Goal: Task Accomplishment & Management: Complete application form

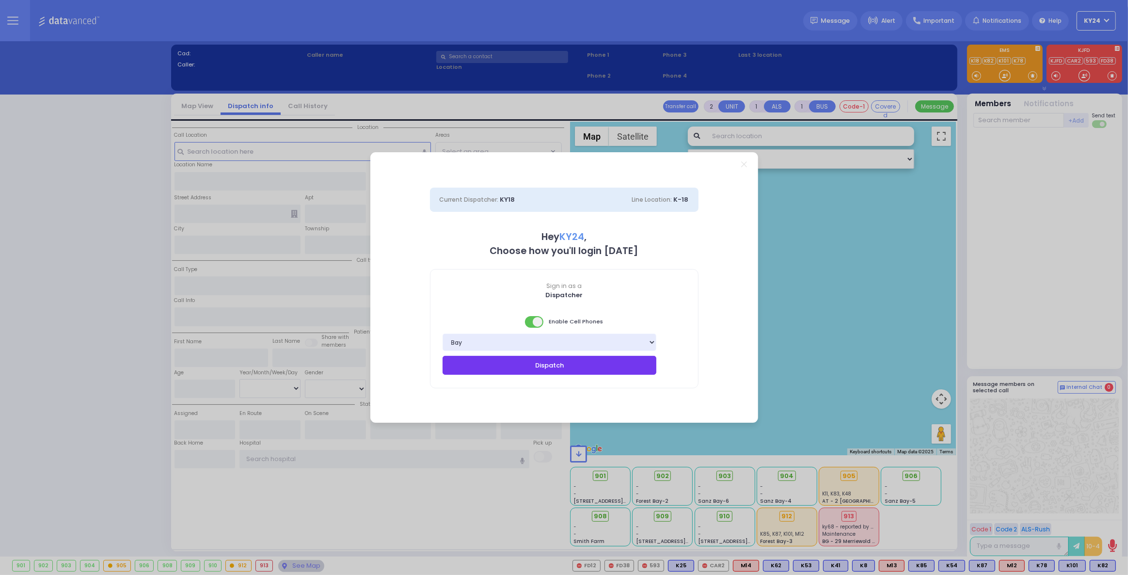
click at [502, 364] on button "Dispatch" at bounding box center [550, 365] width 214 height 18
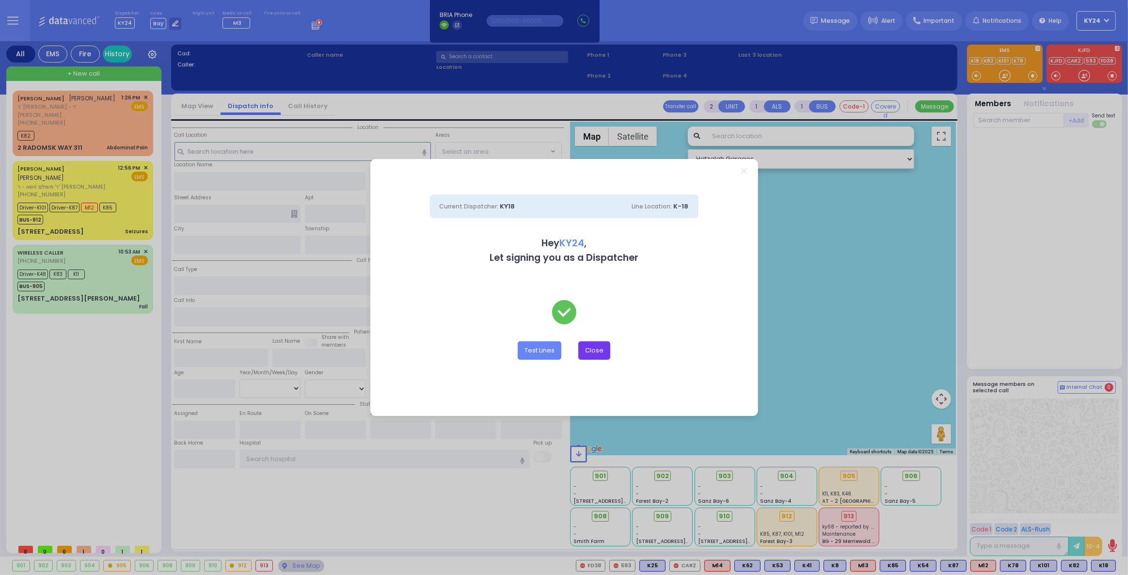
click at [596, 350] on button "Close" at bounding box center [594, 350] width 32 height 18
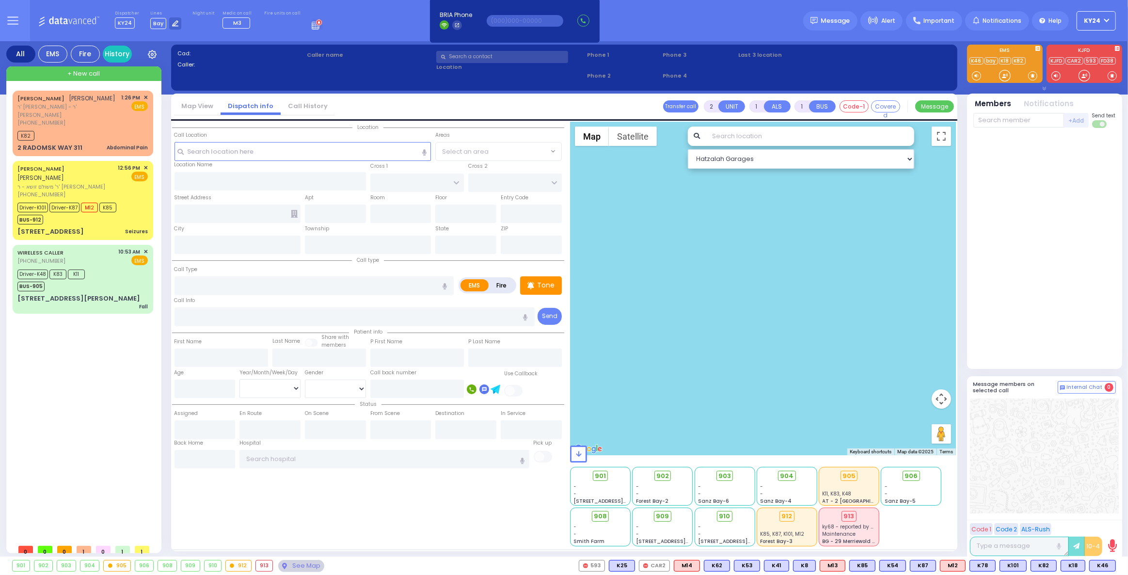
click at [1074, 292] on div at bounding box center [1044, 249] width 142 height 234
click at [1107, 566] on span "K46" at bounding box center [1103, 565] width 26 height 11
click at [89, 119] on div "[PHONE_NUMBER]" at bounding box center [67, 123] width 101 height 8
type input "1"
type input "0"
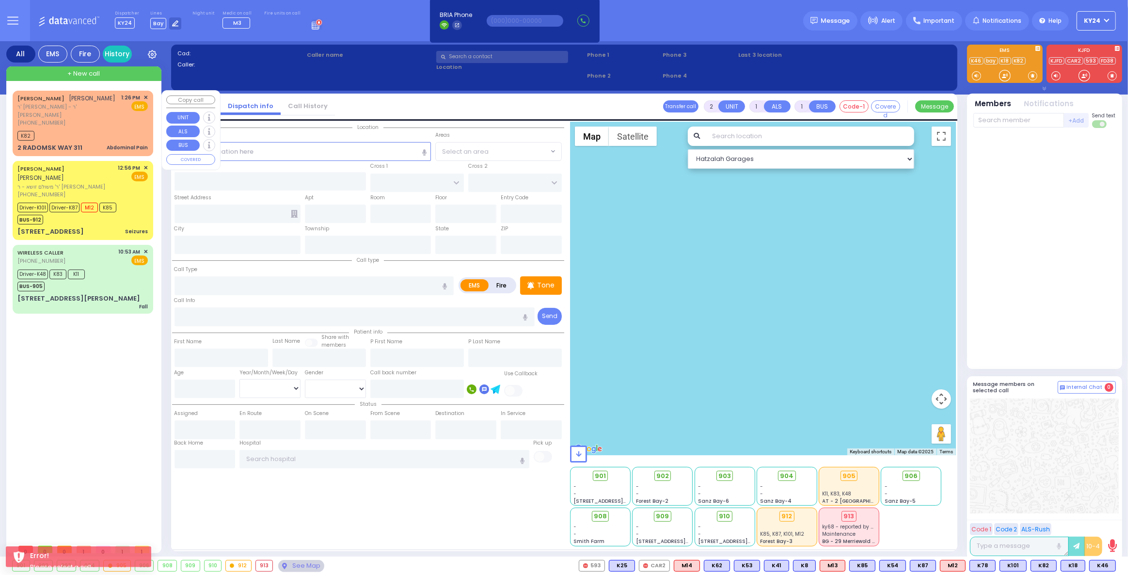
select select
type input "Abdominal Pain"
radio input "true"
type input "[PERSON_NAME]"
type input "DEUTSCH"
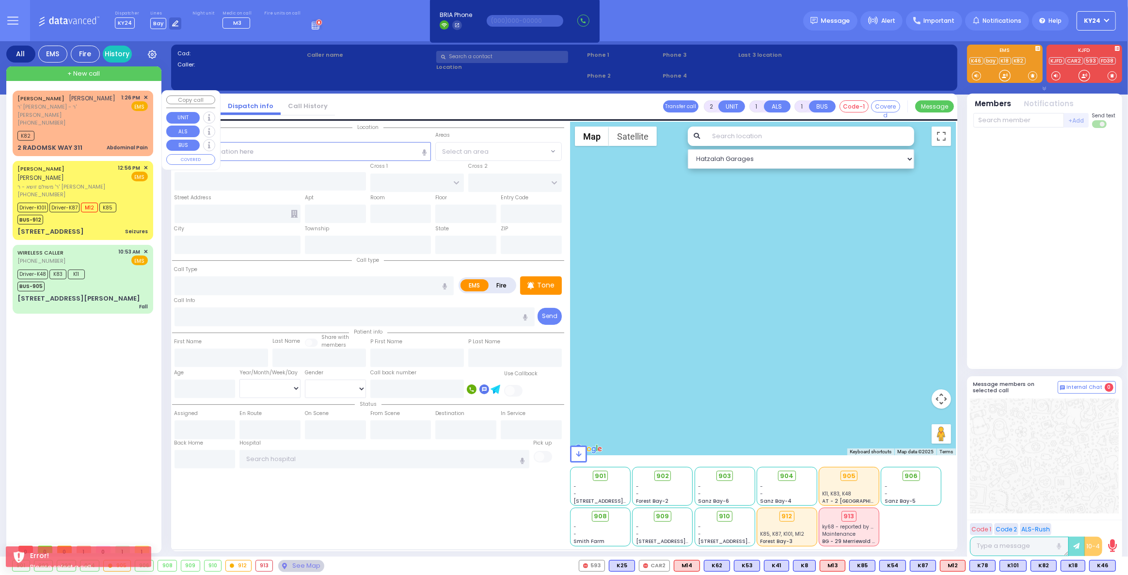
type input "35"
select select "Year"
select select "[DEMOGRAPHIC_DATA]"
type input "13:26"
type input "13:27"
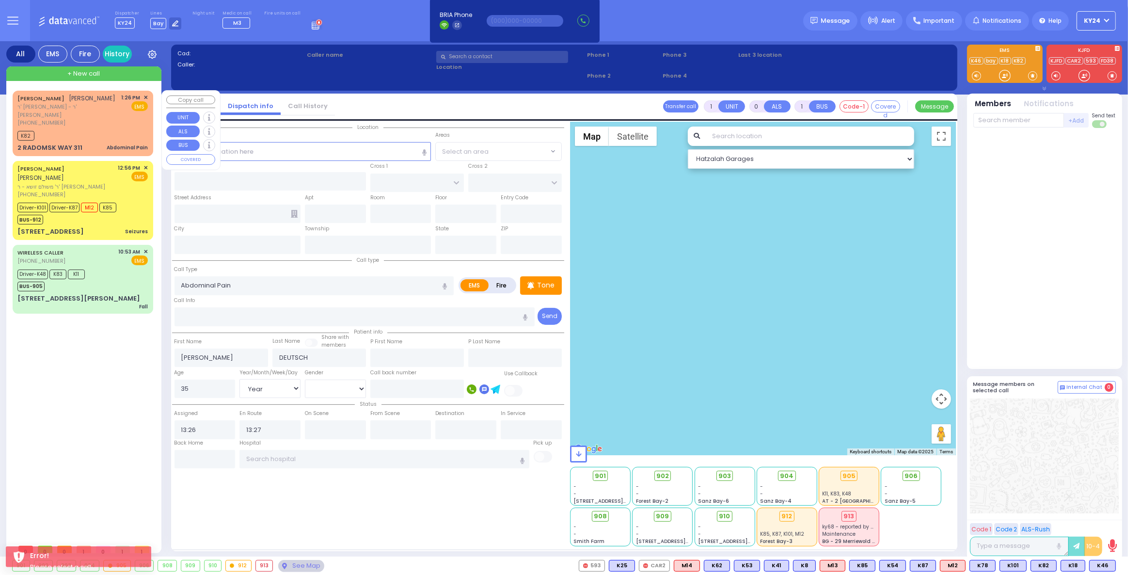
select select "Hatzalah Garages"
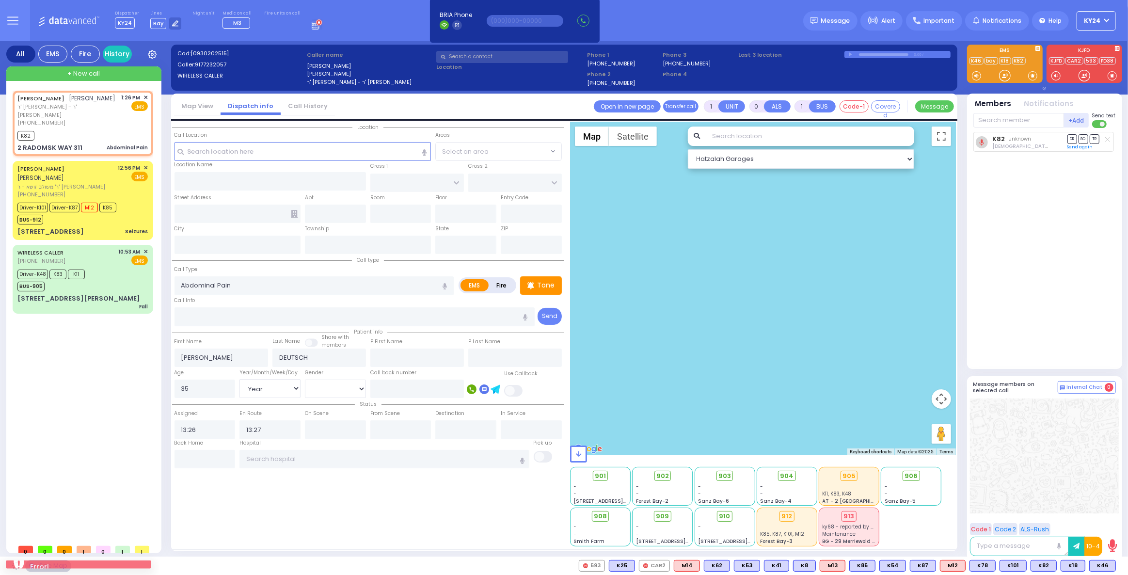
type input "RADOMSK WAY"
type input "NICKLESBURG RD"
type input "2 RADOMSK WAY"
type input "311"
type input "Monroe"
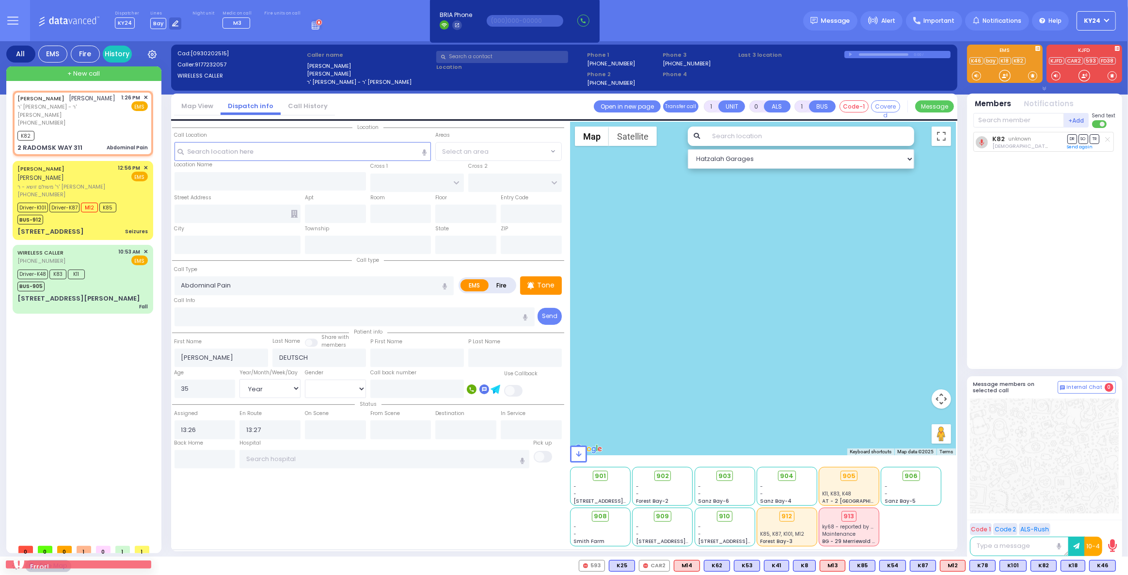
type input "[US_STATE]"
type input "10950"
select select "SECTION 5"
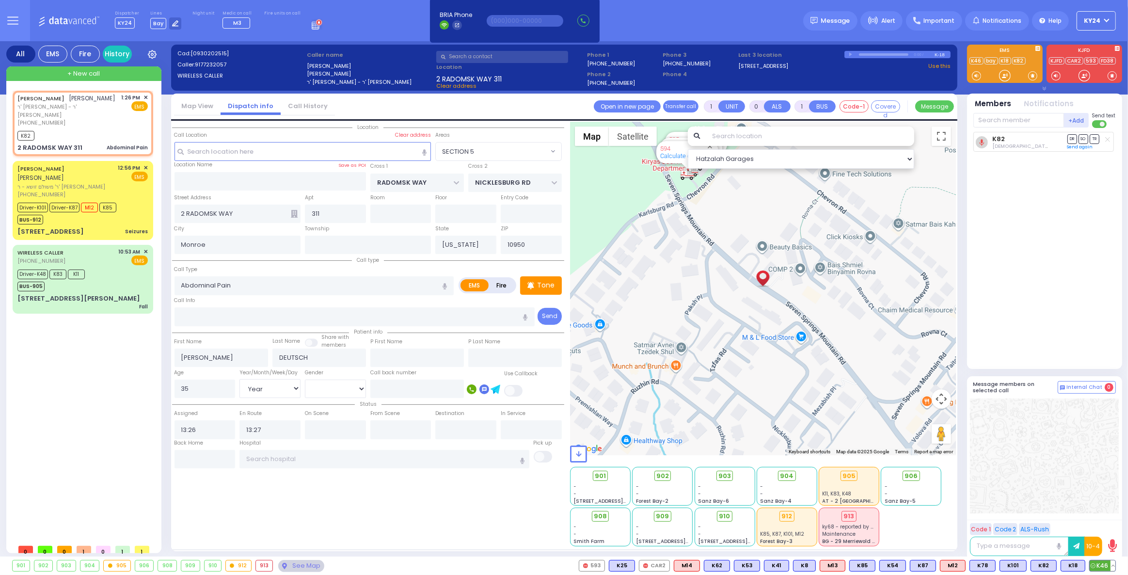
click at [1106, 565] on span "K46" at bounding box center [1103, 565] width 26 height 11
select select
radio input "true"
select select "Year"
select select "[DEMOGRAPHIC_DATA]"
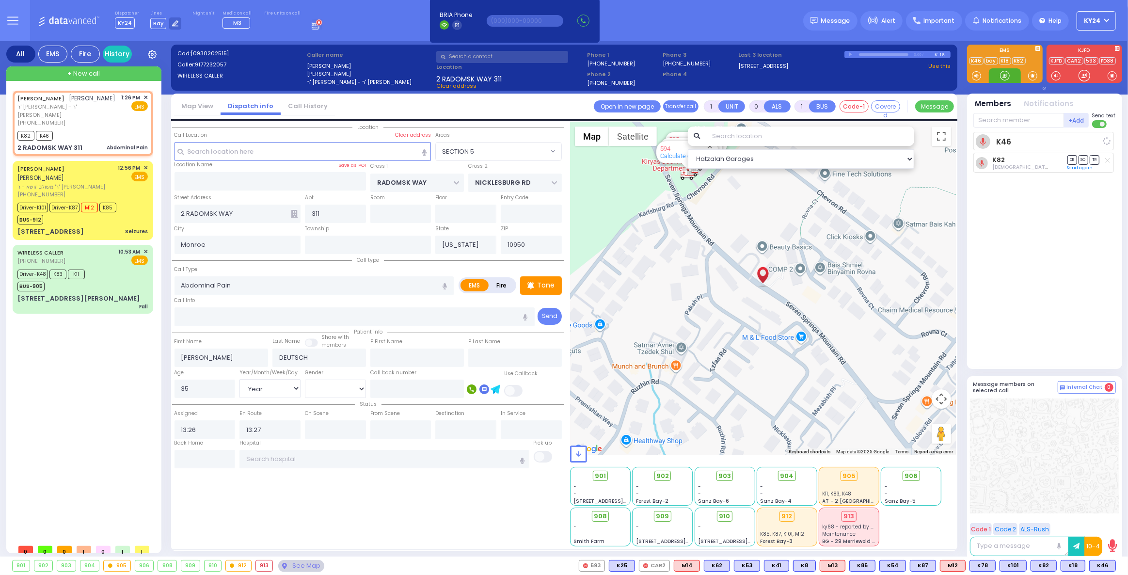
select select "Hatzalah Garages"
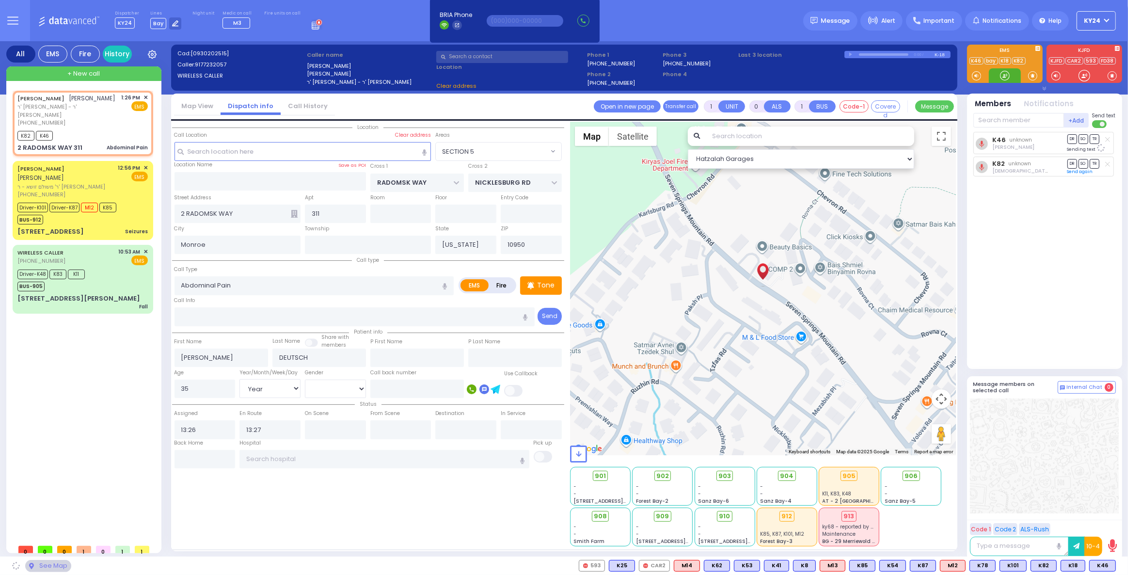
select select "SECTION 5"
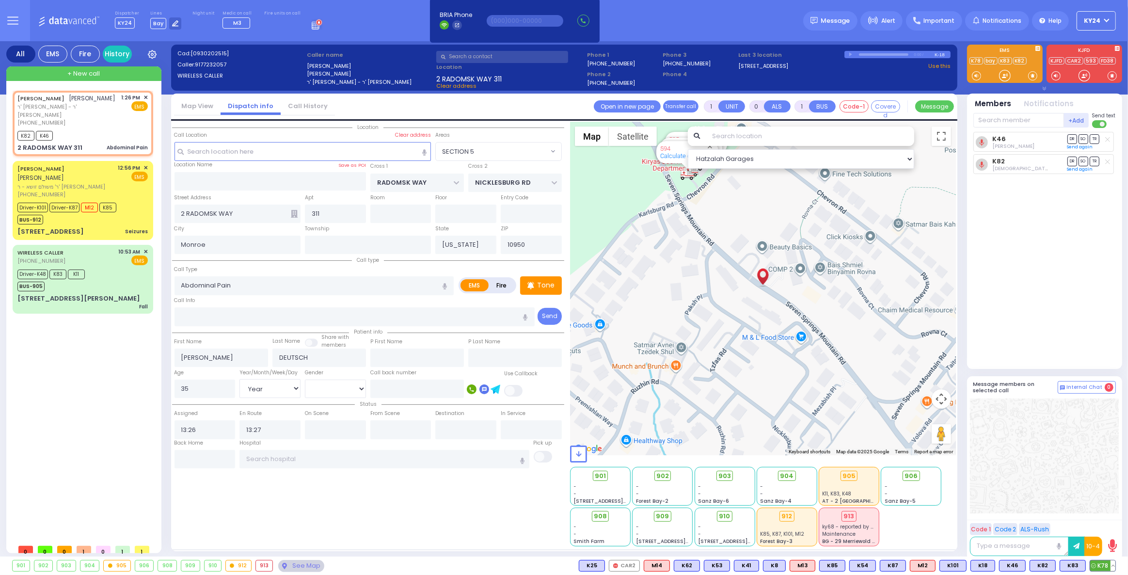
click at [1095, 563] on icon at bounding box center [1093, 565] width 5 height 5
select select
radio input "true"
select select "Year"
select select "[DEMOGRAPHIC_DATA]"
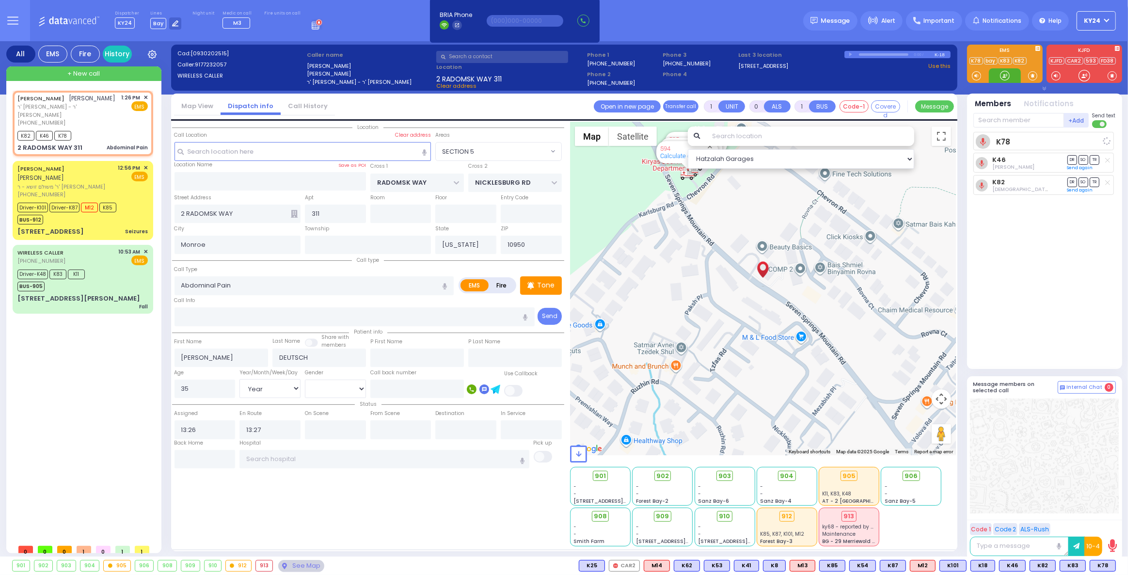
select select "Hatzalah Garages"
select select "SECTION 5"
click at [1084, 564] on button at bounding box center [1082, 565] width 5 height 11
click at [1076, 521] on icon at bounding box center [1076, 523] width 10 height 10
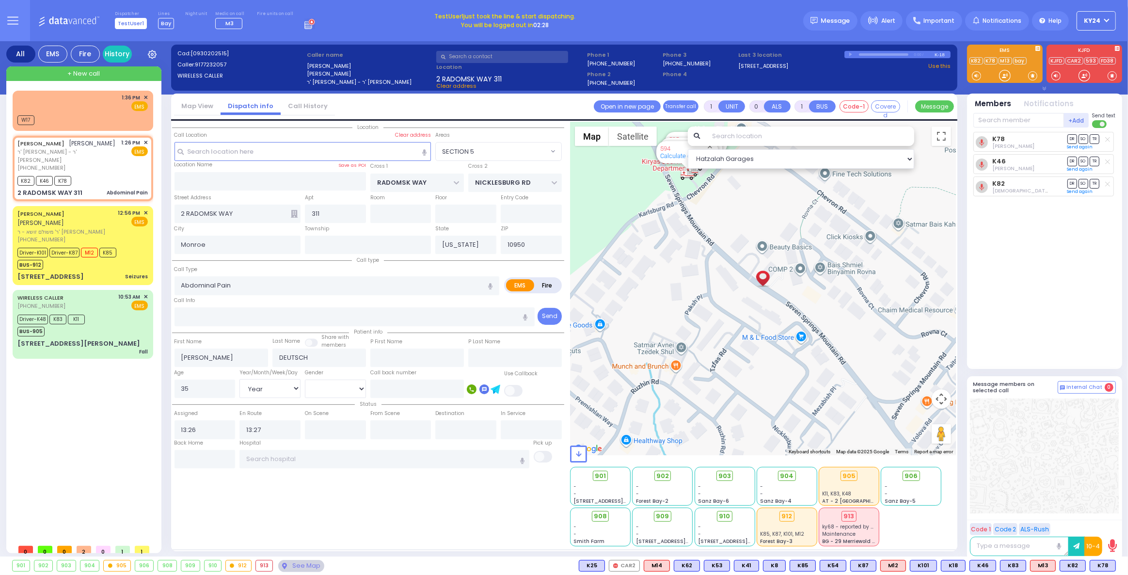
click at [131, 22] on span "TestUser1" at bounding box center [131, 23] width 32 height 11
click at [127, 24] on span "TestUser1" at bounding box center [131, 23] width 32 height 11
click at [1093, 29] on button "KY24" at bounding box center [1095, 20] width 39 height 19
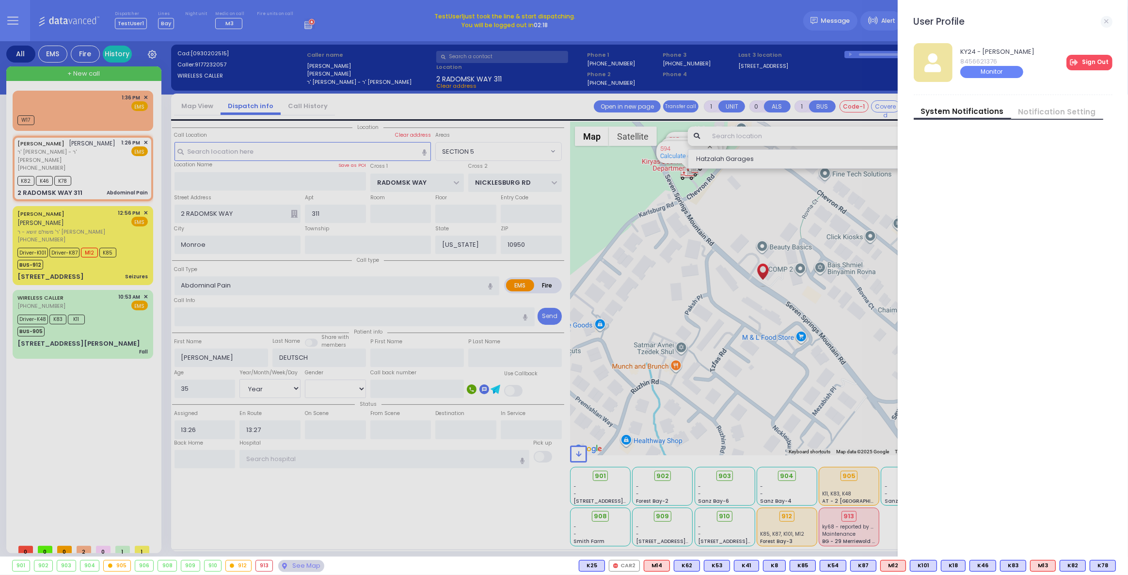
click at [1087, 64] on link "Sign Out" at bounding box center [1089, 63] width 46 height 16
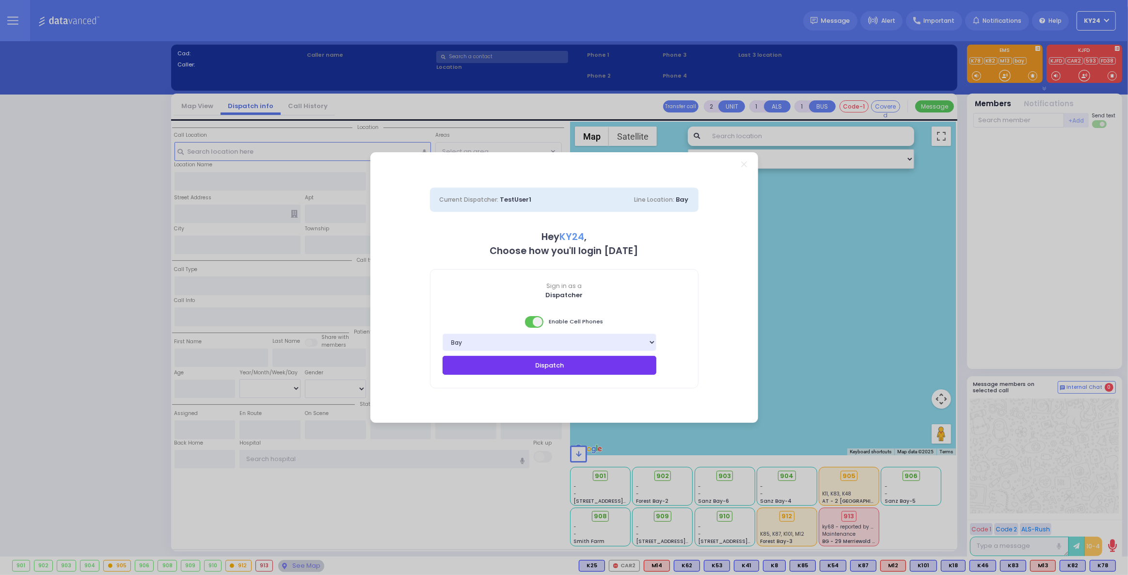
click at [575, 363] on button "Dispatch" at bounding box center [550, 365] width 214 height 18
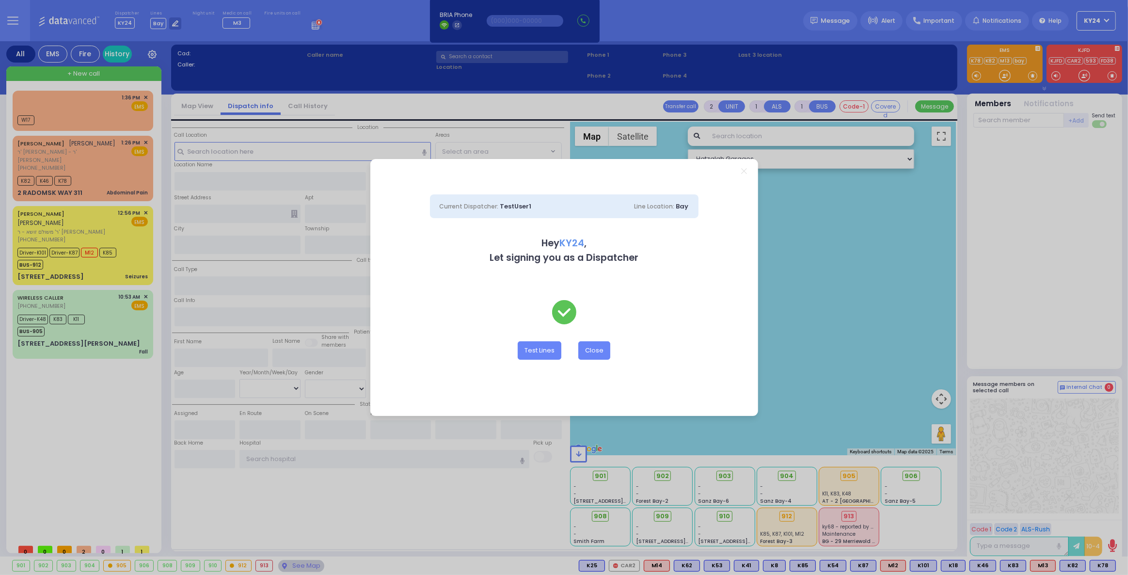
click at [612, 357] on div "Test Lines Close" at bounding box center [563, 350] width 269 height 18
click at [596, 356] on button "Close" at bounding box center [594, 350] width 32 height 18
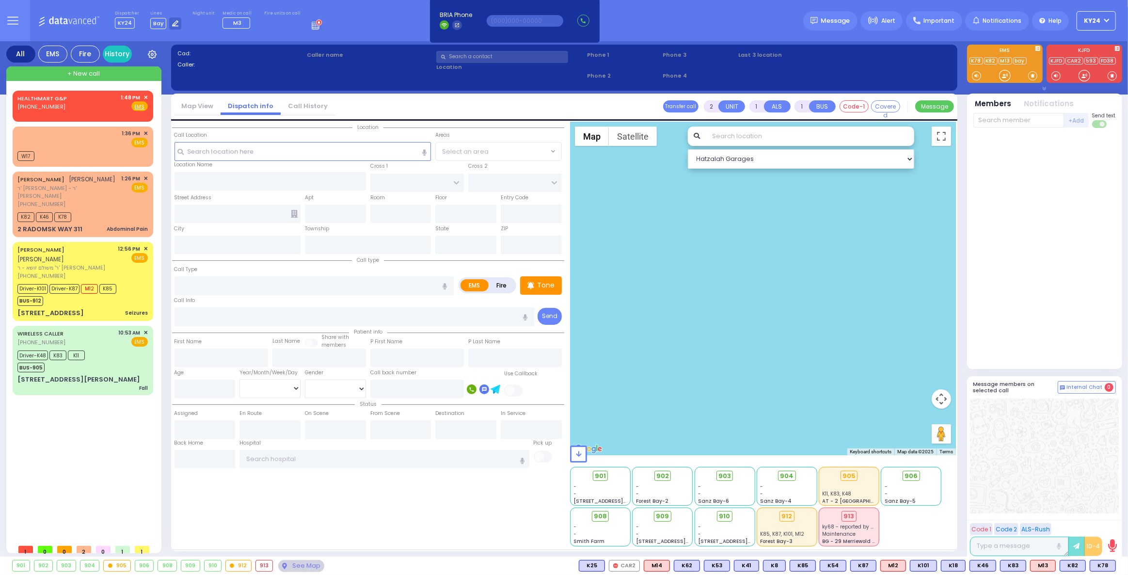
select select
radio input "true"
select select
type input "13:48"
select select
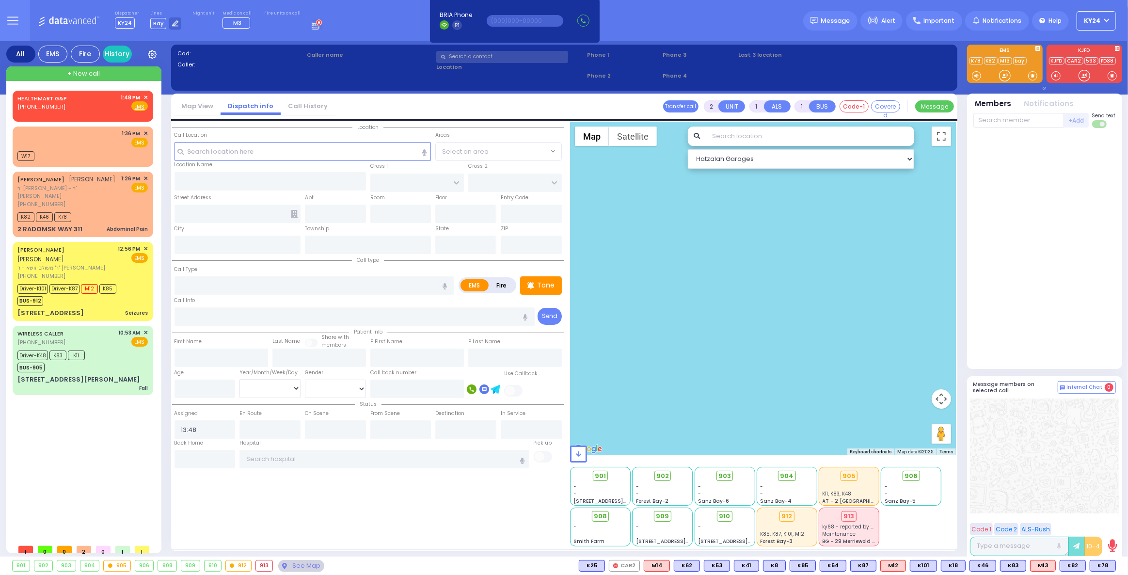
radio input "true"
select select
select select "Hatzalah Garages"
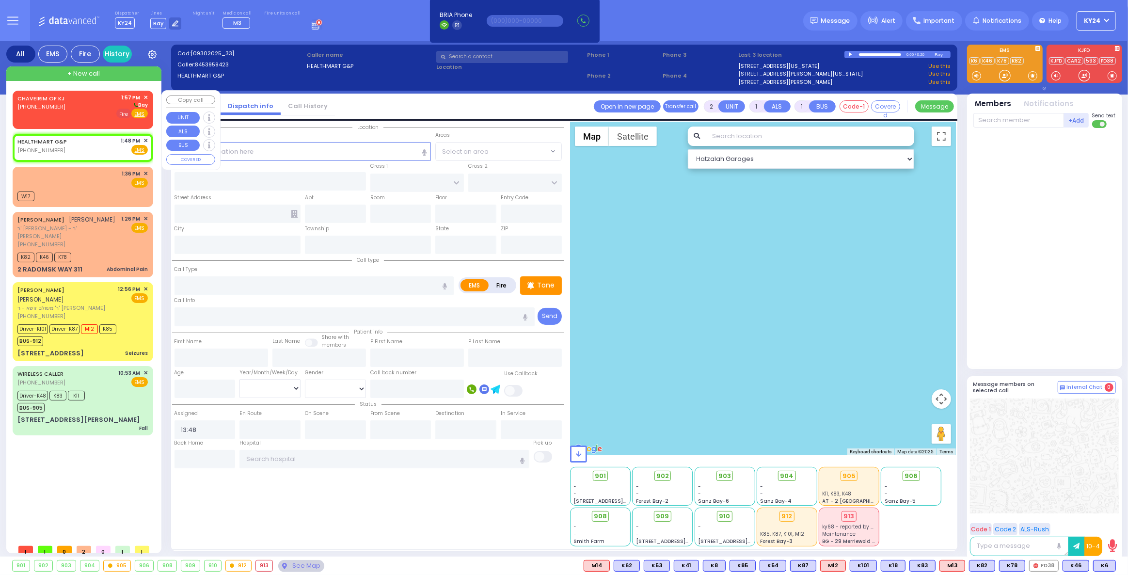
click at [126, 113] on span "Fire" at bounding box center [123, 114] width 15 height 10
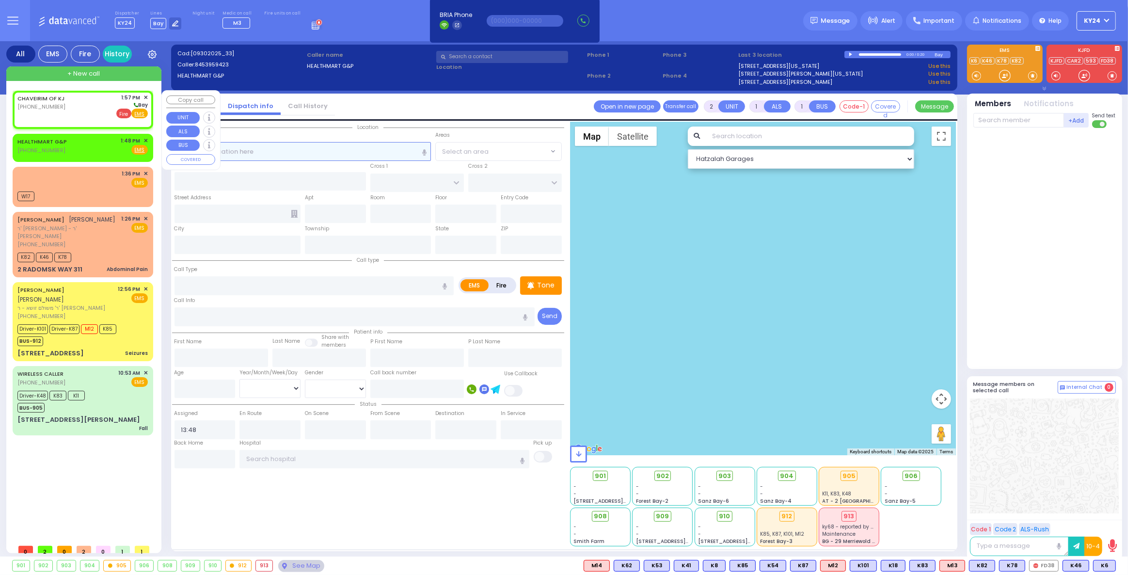
select select
radio input "false"
radio input "true"
select select
type input "13:57"
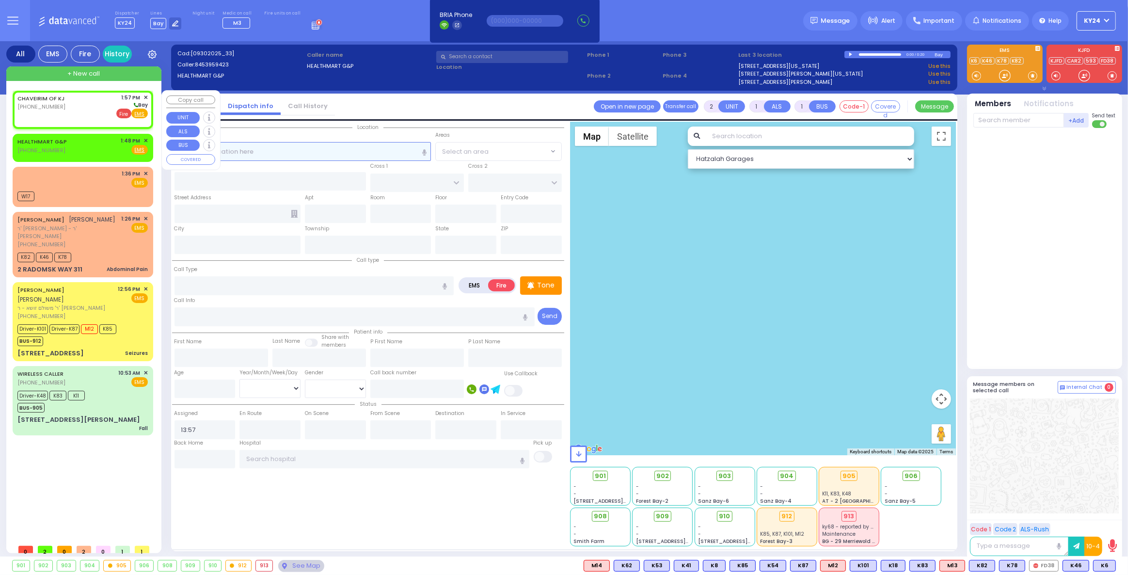
select select "Hatzalah Garages"
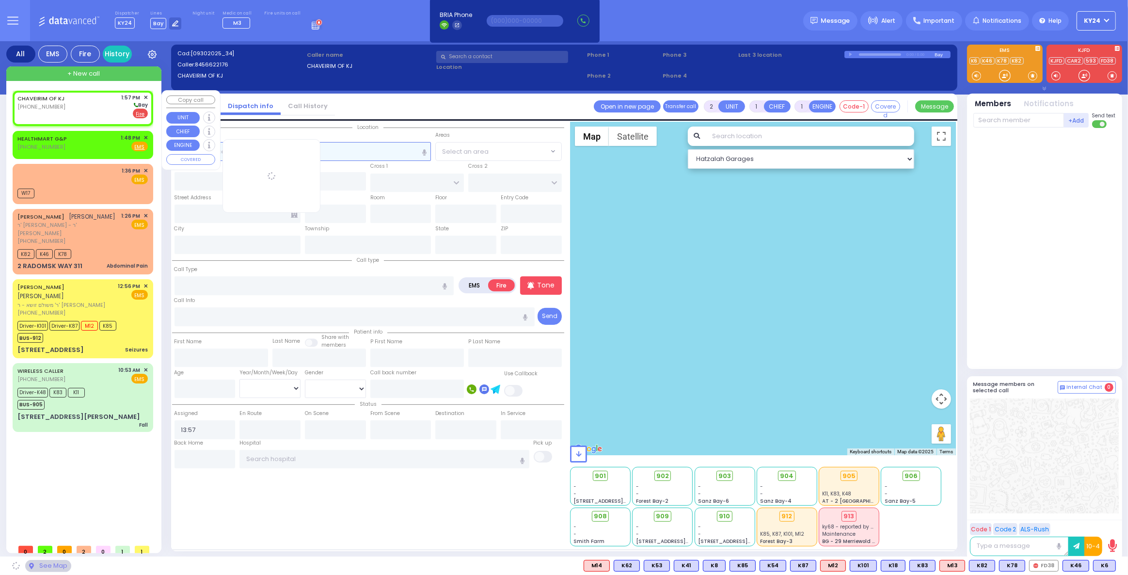
select select
radio input "true"
select select
select select "Hatzalah Garages"
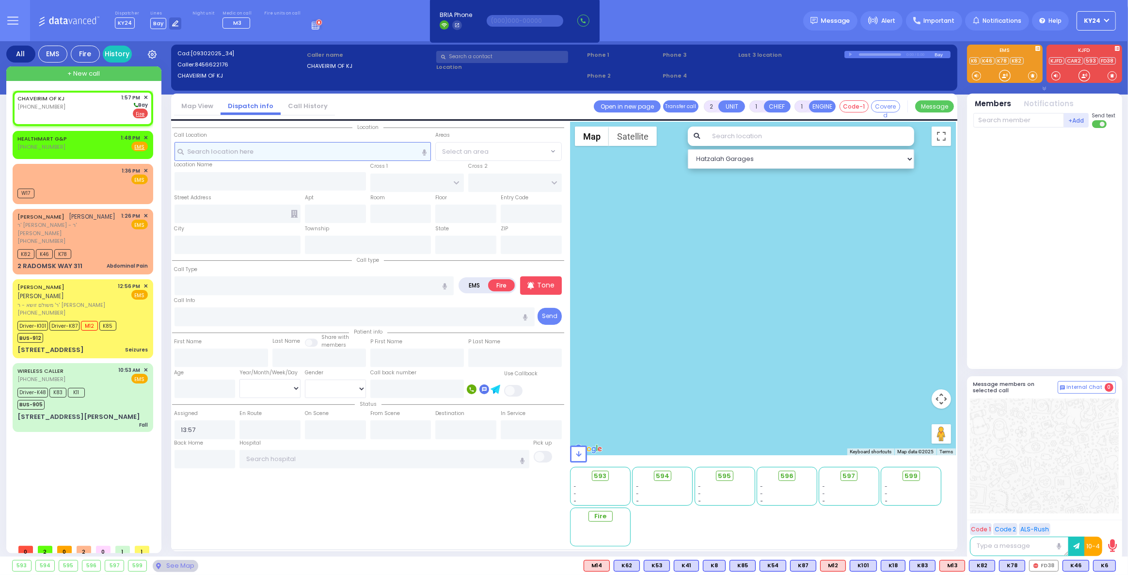
click at [339, 153] on input "text" at bounding box center [302, 151] width 257 height 18
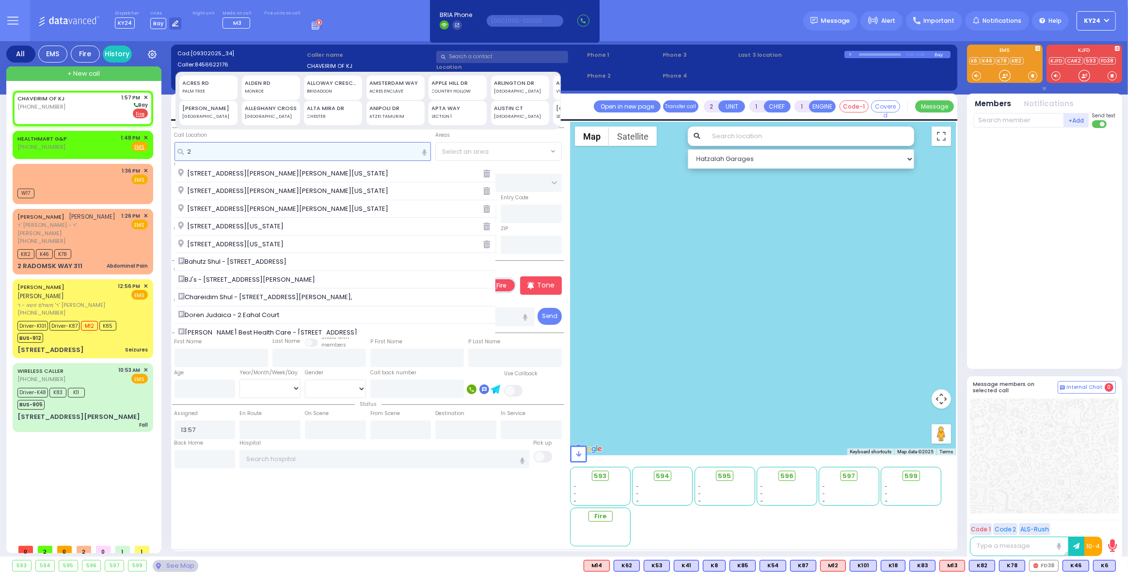
type input "2"
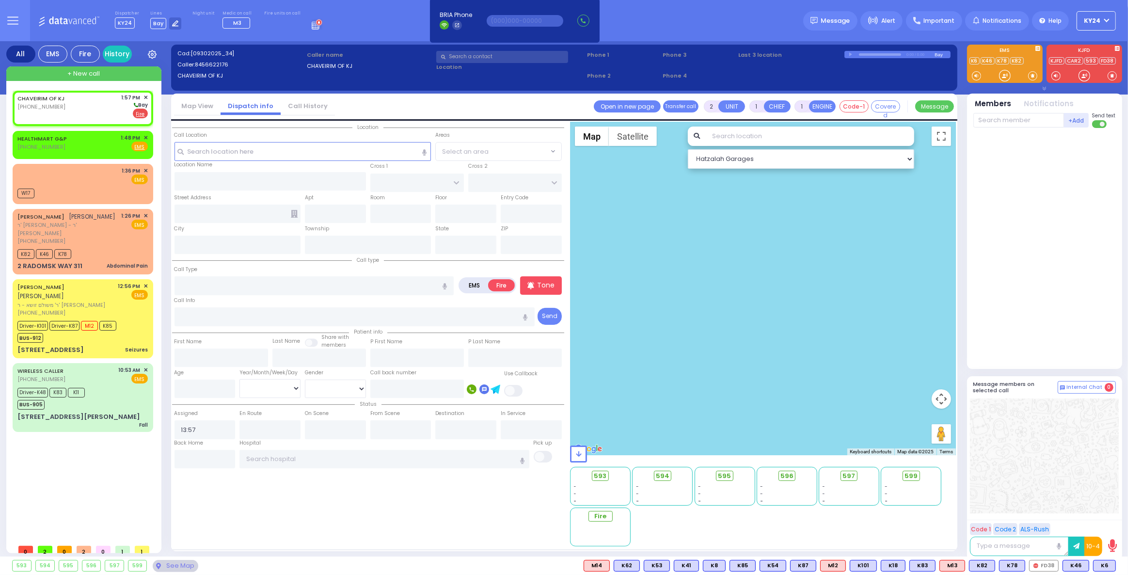
click at [493, 60] on input "text" at bounding box center [502, 57] width 132 height 12
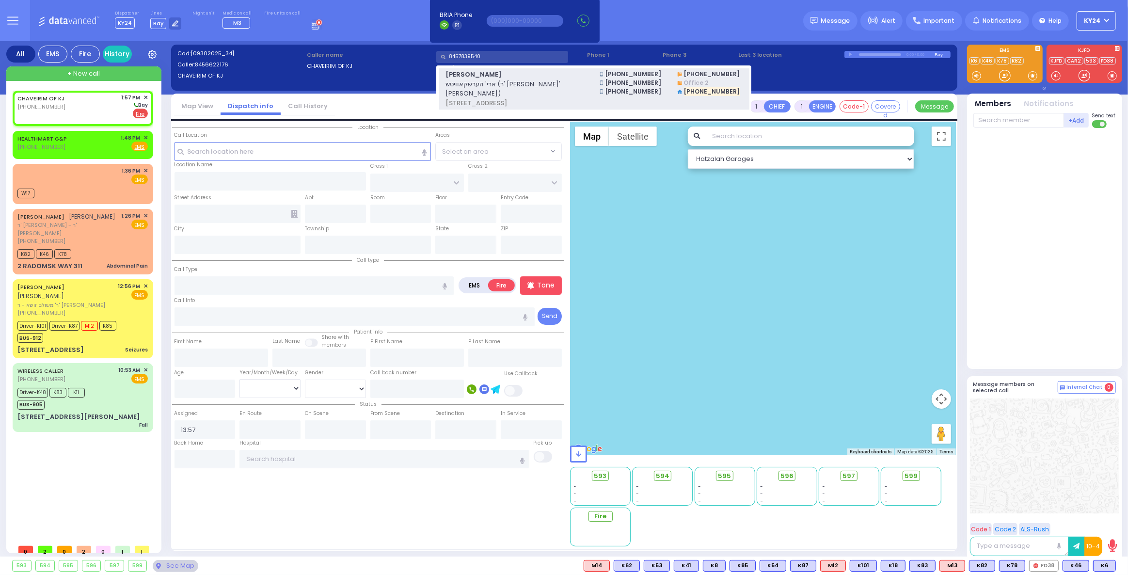
type input "8457839540"
click at [491, 84] on span "ארי' הערשקאוויטש (ר' חיים יחזקאל - ר' אהרן פרענקל)" at bounding box center [516, 88] width 143 height 19
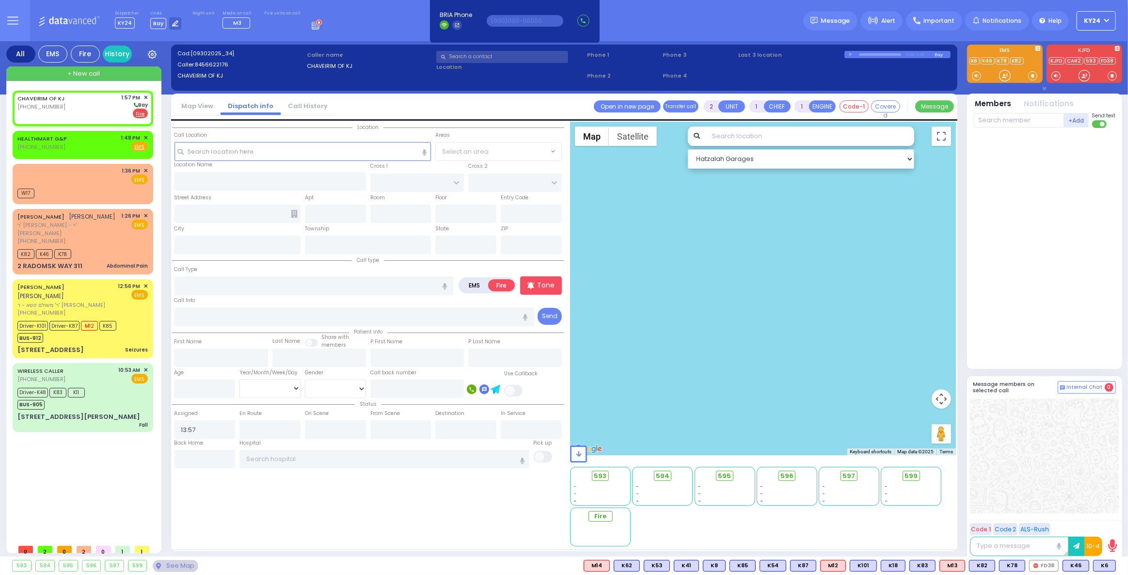
select select
radio input "true"
type input "ARYE"
type input "HERSHKOWITZ"
select select
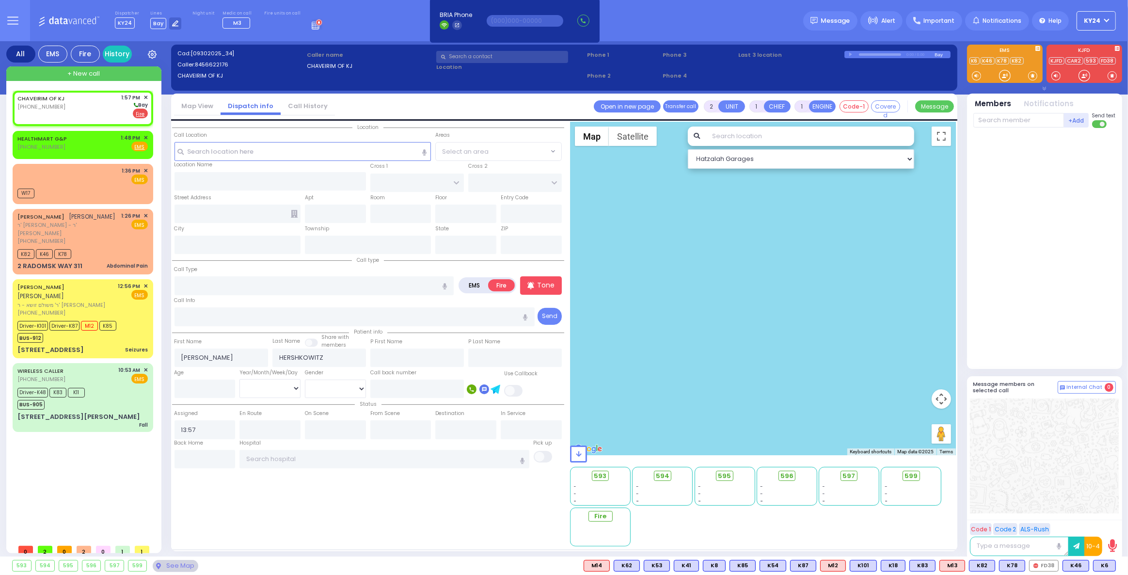
select select "Hatzalah Garages"
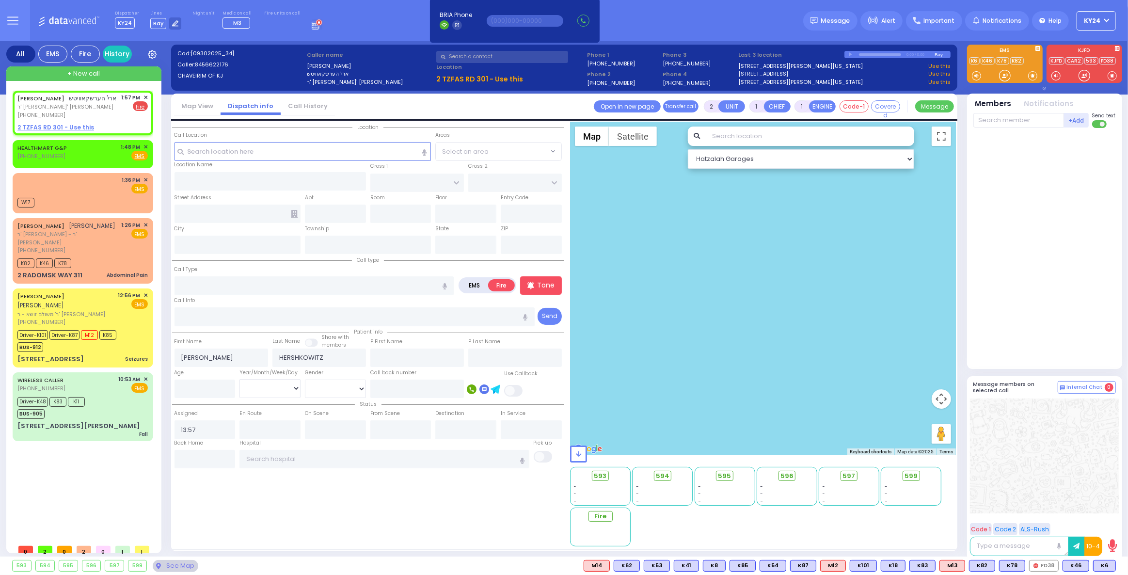
select select
radio input "true"
select select
select select "Hatzalah Garages"
click at [144, 147] on span "✕" at bounding box center [145, 147] width 4 height 8
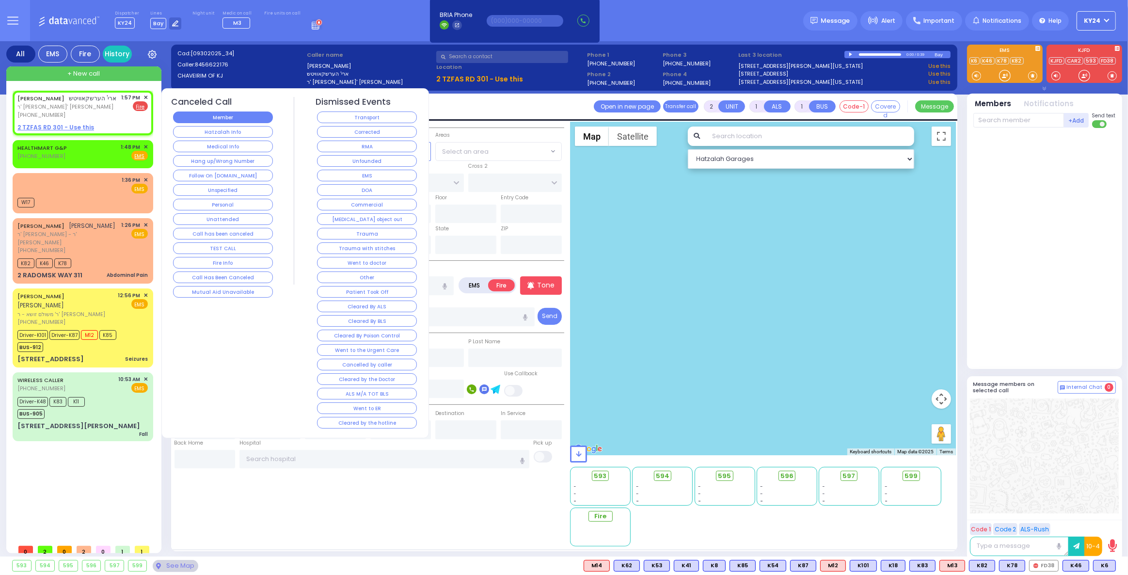
click at [207, 119] on button "Member" at bounding box center [223, 117] width 100 height 12
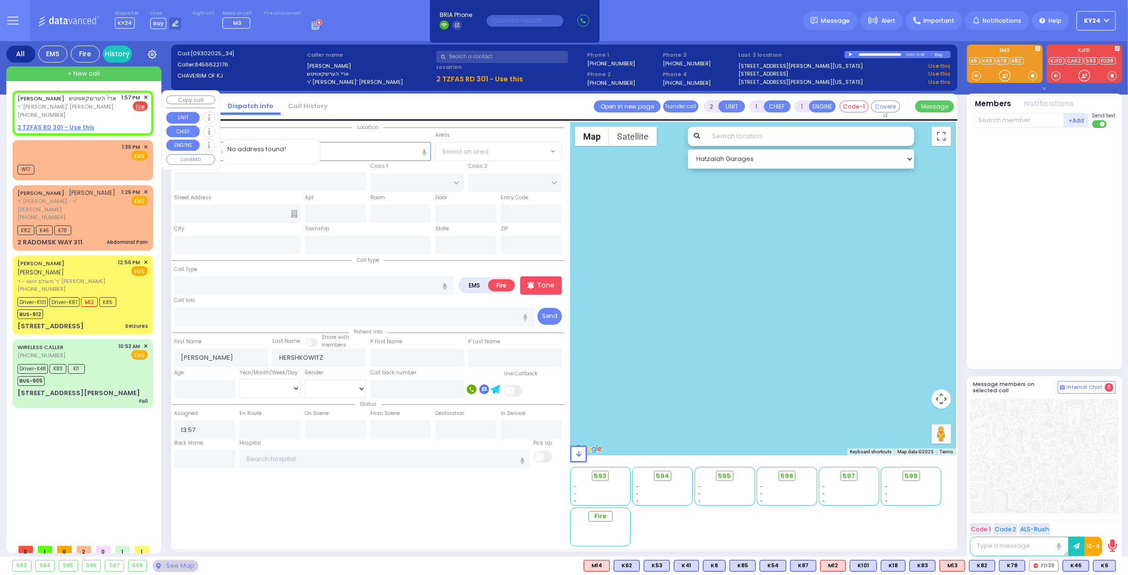
click at [73, 126] on u "2 TZFAS RD 301 - Use this" at bounding box center [55, 127] width 77 height 8
select select
radio input "true"
select select
select select "Hatzalah Garages"
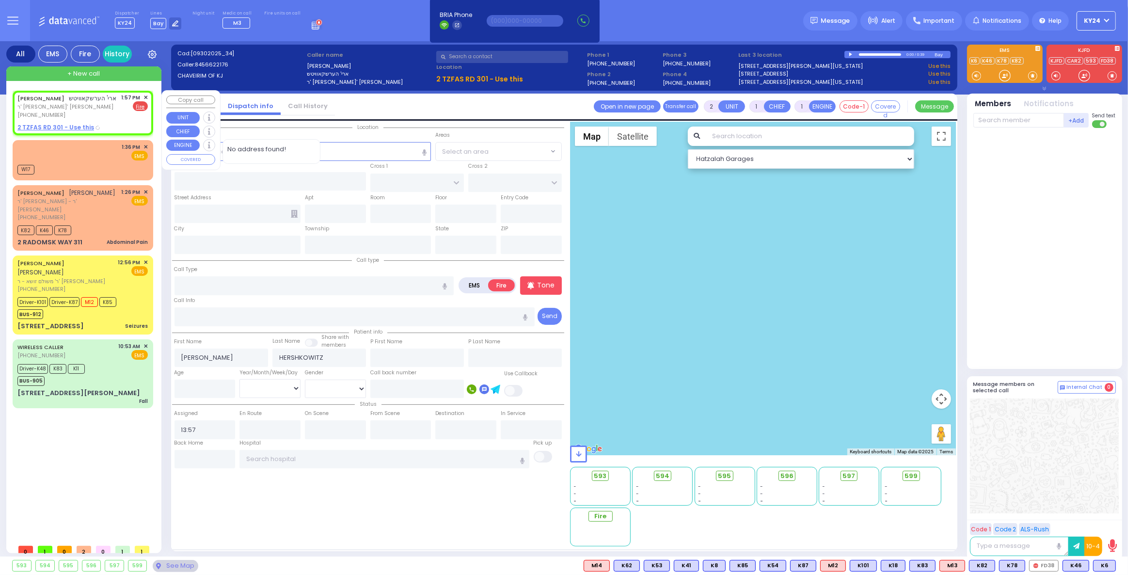
select select
radio input "true"
select select
select select "Hatzalah Garages"
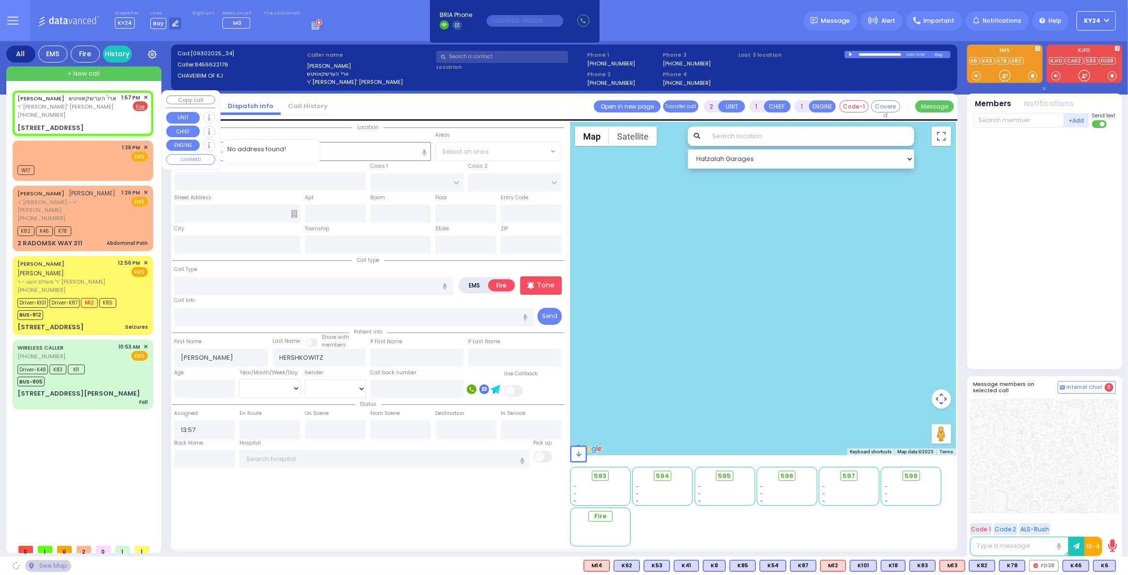
type input "NICKLESBURG RD"
type input "KRAKOW BLVD"
type input "2 TZFAS RD"
type input "301"
type input "Kiryas Joel"
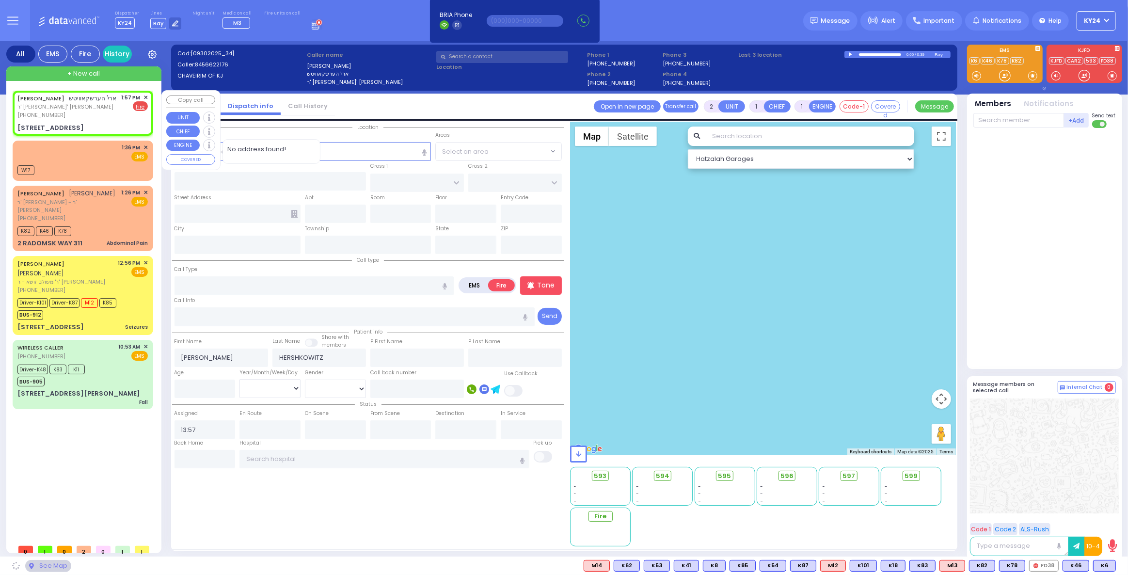
type input "[US_STATE]"
type input "10950"
select select "ATZEI TAMURIM"
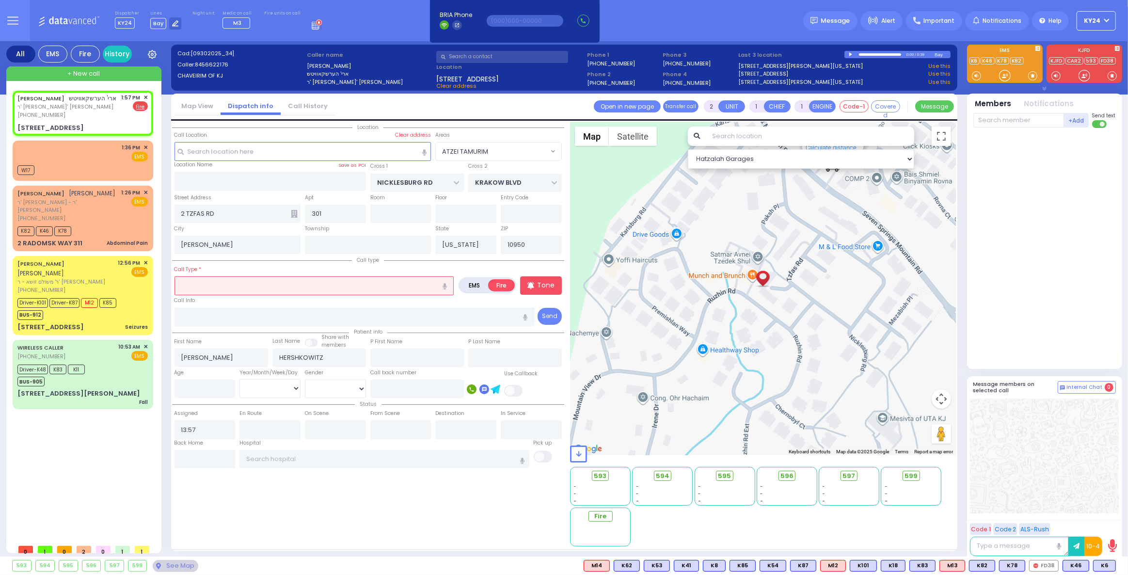
click at [321, 287] on input "text" at bounding box center [314, 285] width 280 height 18
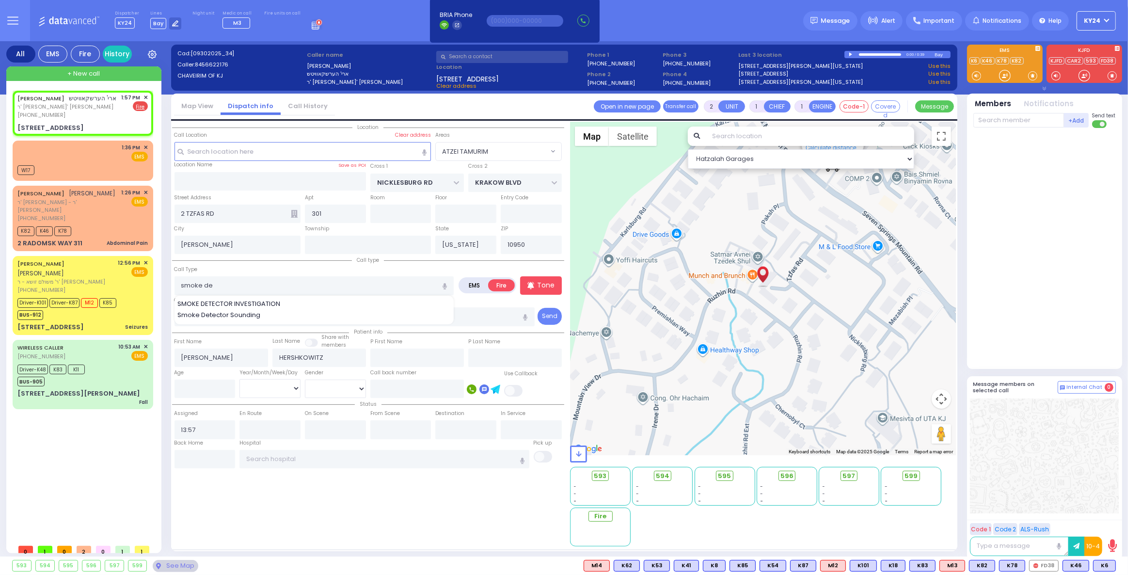
click at [240, 313] on span "Smoke Detector Sounding" at bounding box center [220, 315] width 86 height 10
type input "Smoke Detector Sounding"
select select
radio input "true"
select select
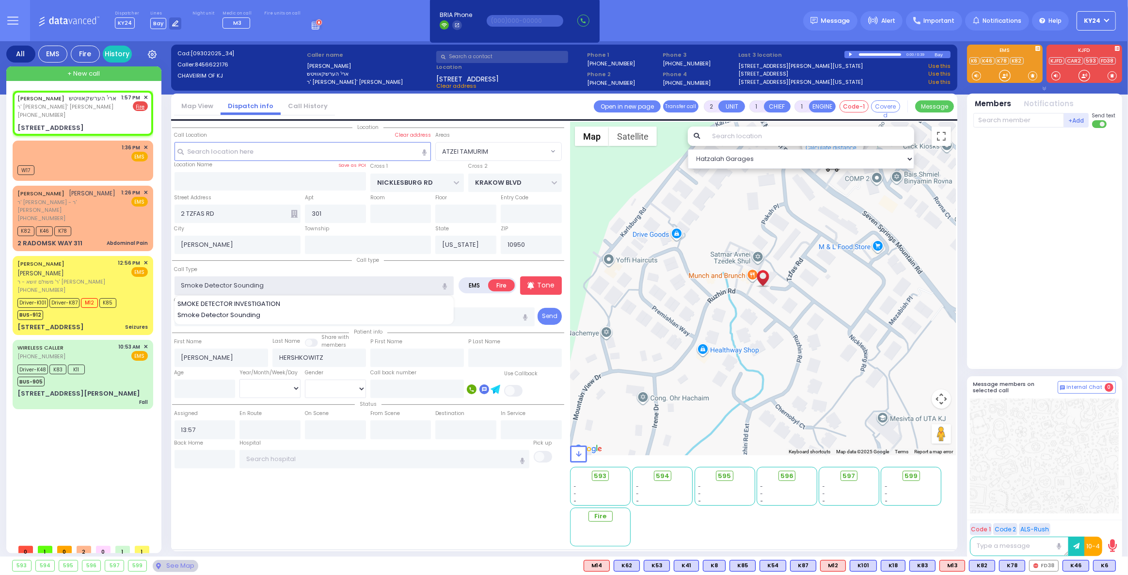
select select "Hatzalah Garages"
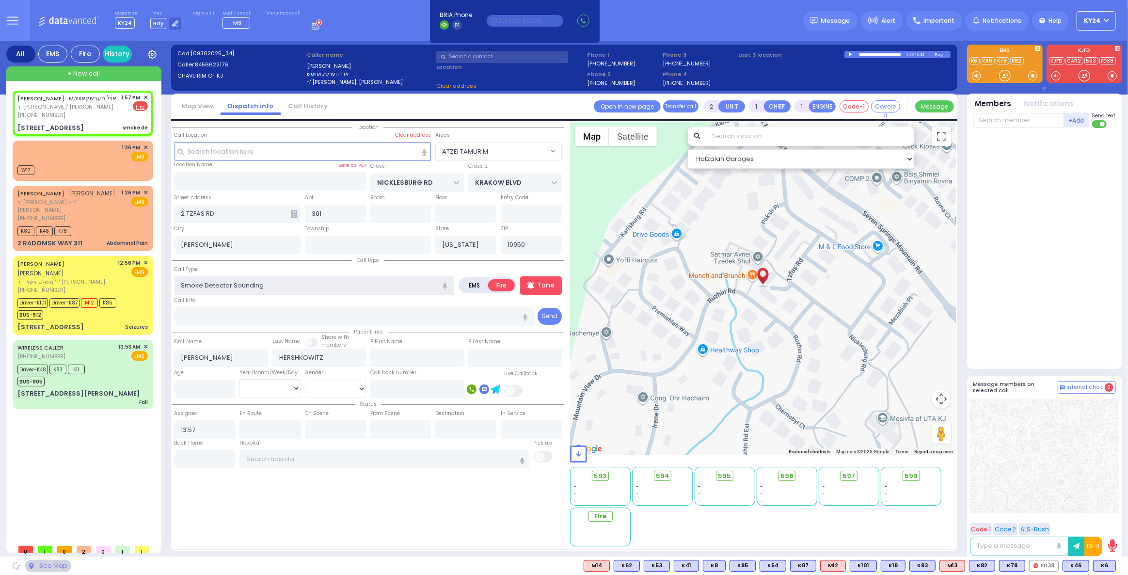
select select "ATZEI TAMURIM"
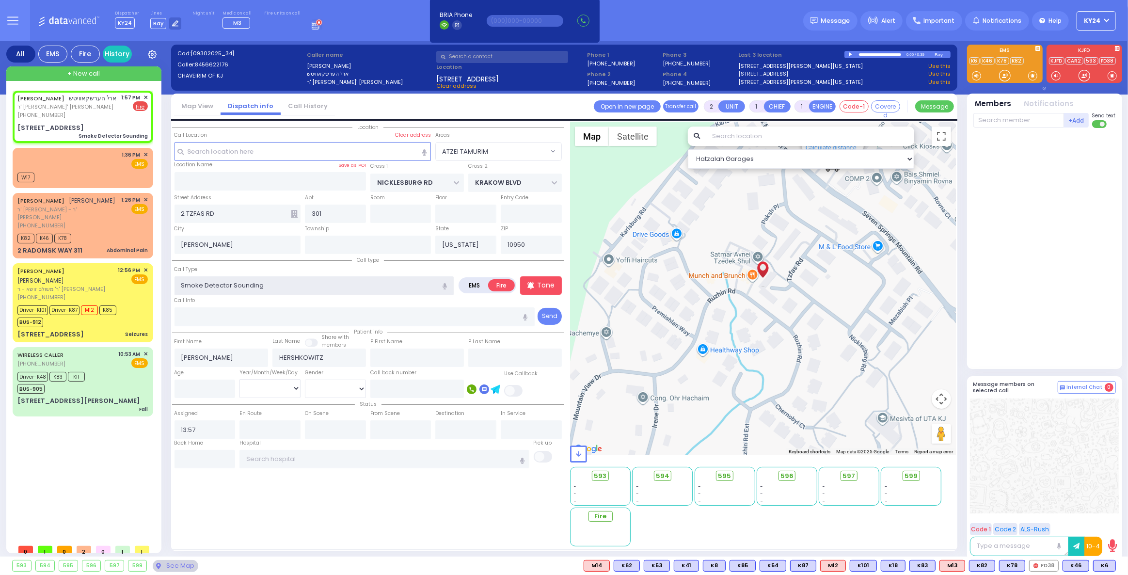
select select
radio input "true"
select select
select select "Hatzalah Garages"
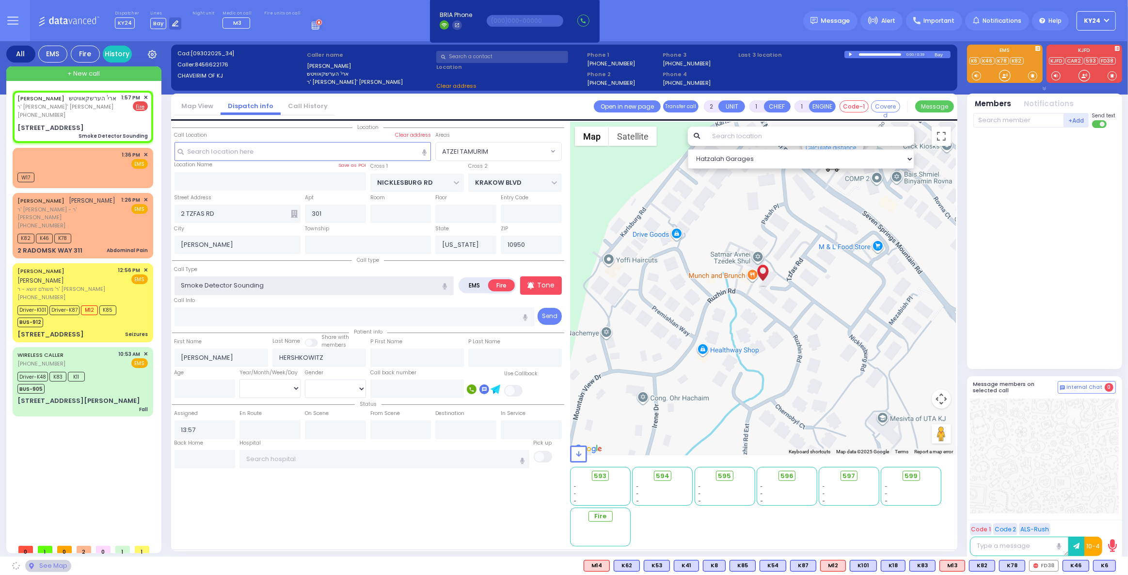
select select "ATZEI TAMURIM"
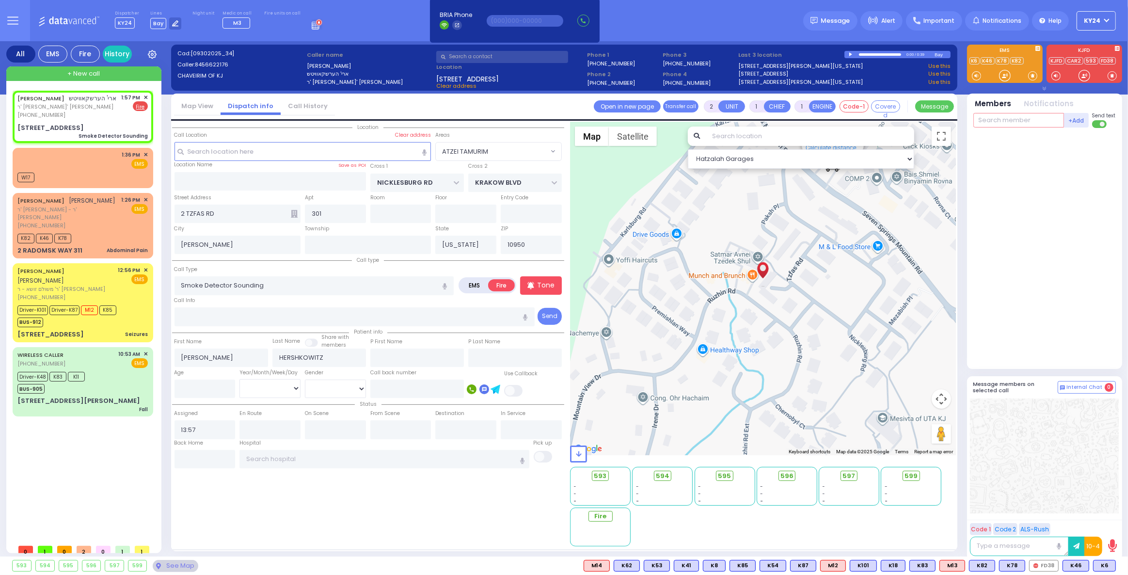
click at [1031, 118] on input "text" at bounding box center [1018, 120] width 91 height 15
select select
radio input "true"
select select
select select "Hatzalah Garages"
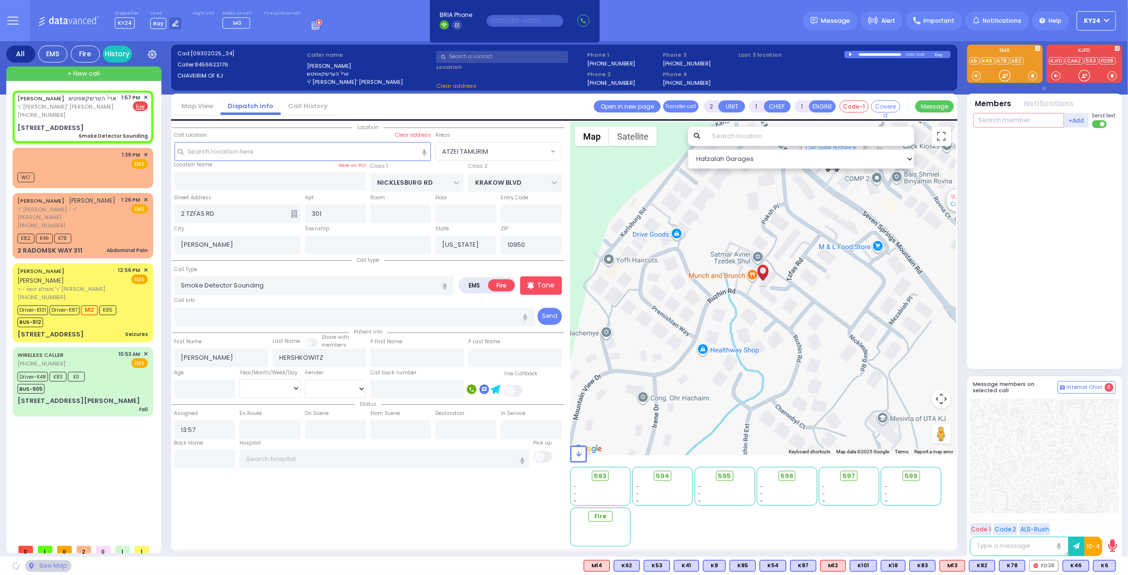
select select "ATZEI TAMURIM"
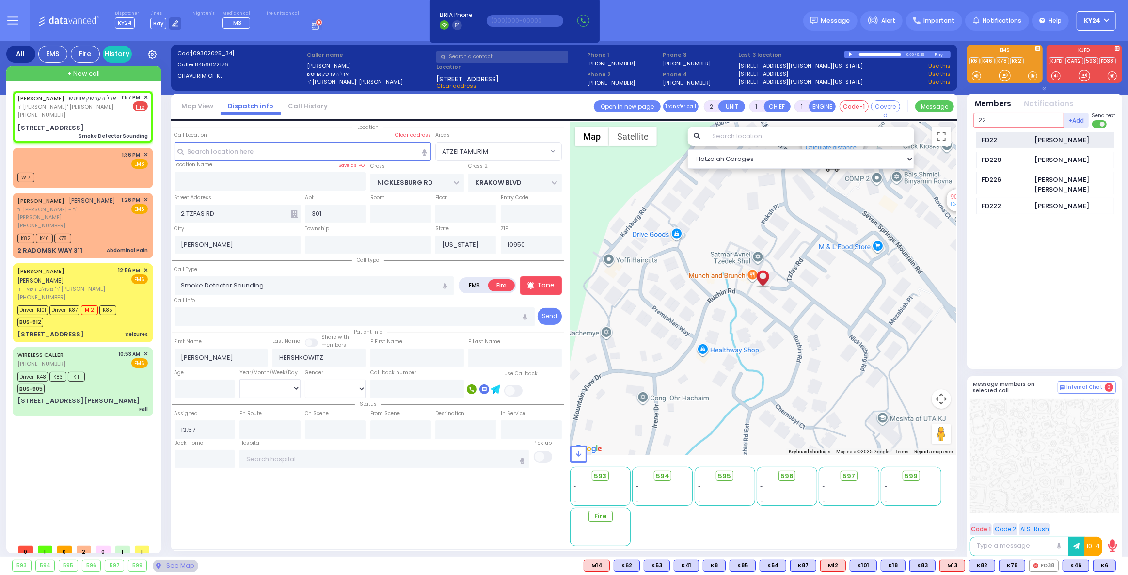
type input "22"
click at [1013, 142] on div "FD22" at bounding box center [1005, 140] width 48 height 10
select select
radio input "true"
select select
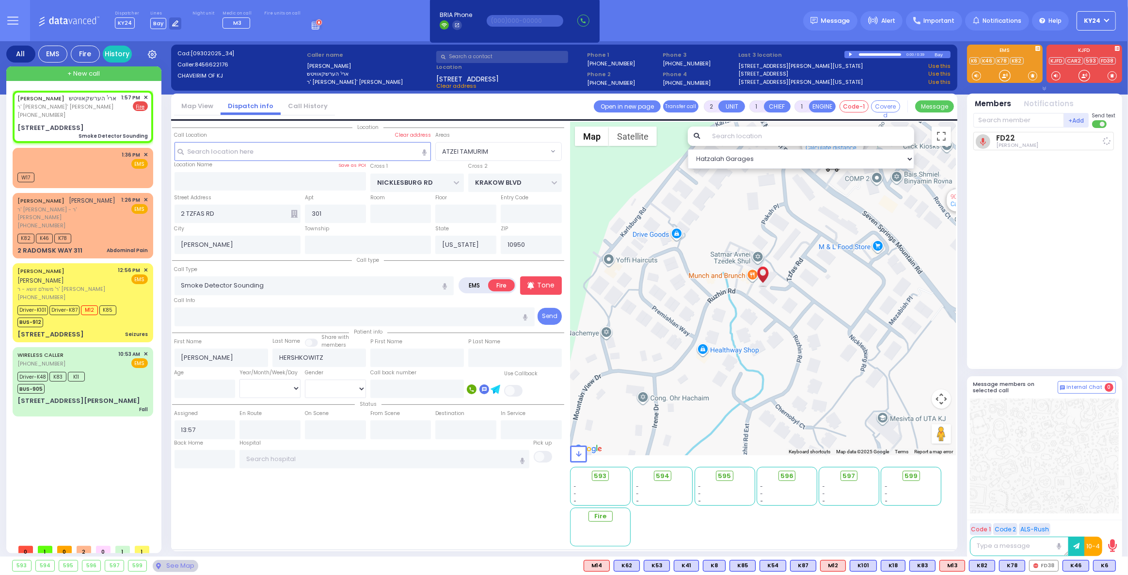
type input "13:59"
select select "Hatzalah Garages"
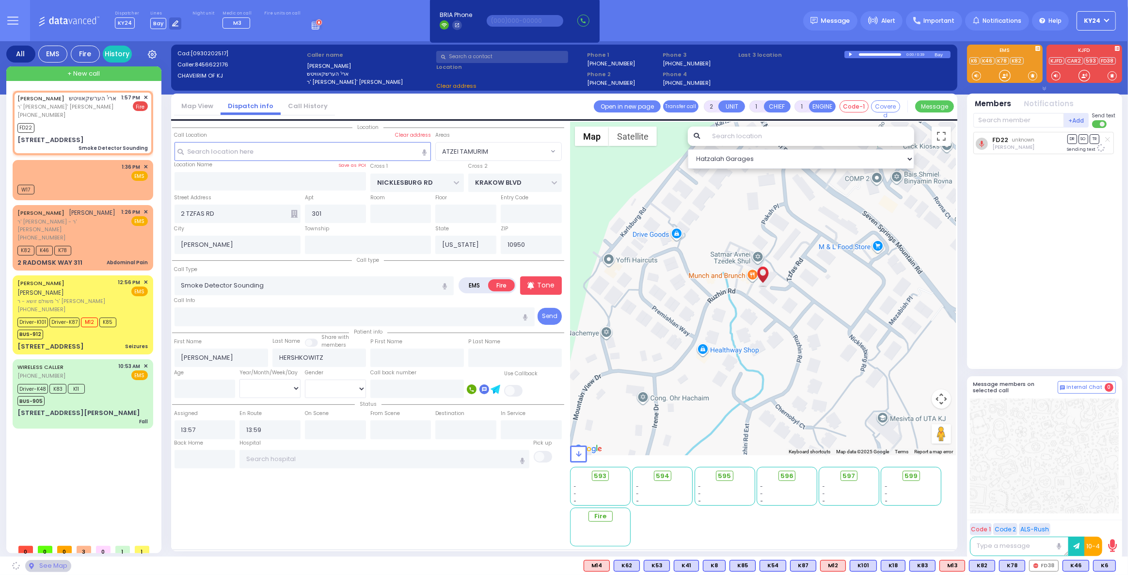
select select "ATZEI TAMURIM"
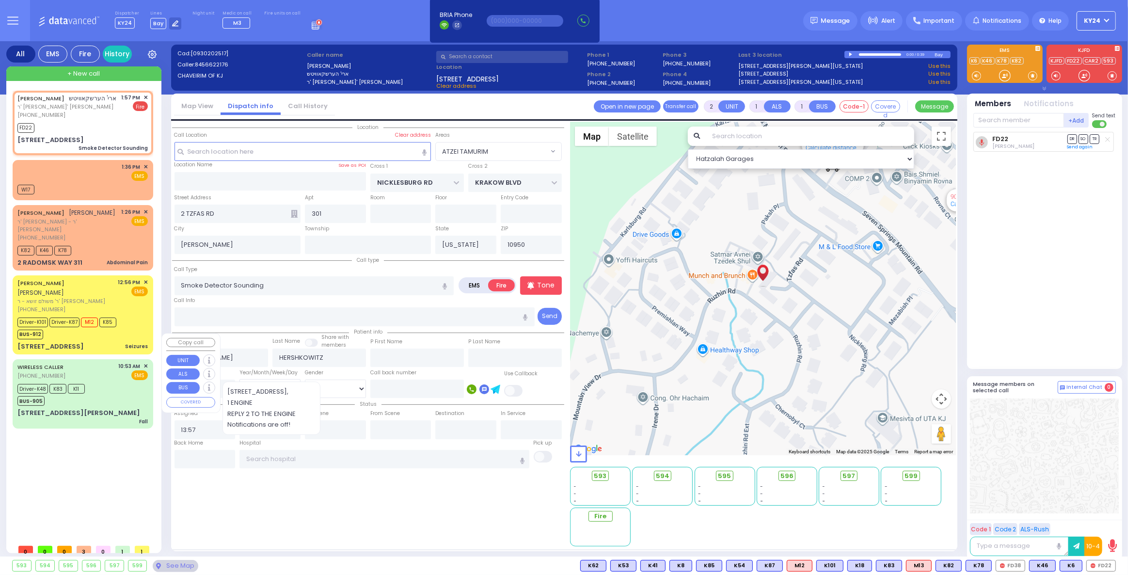
click at [92, 362] on div "WIRELESS CALLER (845) 637-4153 10:53 AM ✕ EMS" at bounding box center [82, 371] width 130 height 18
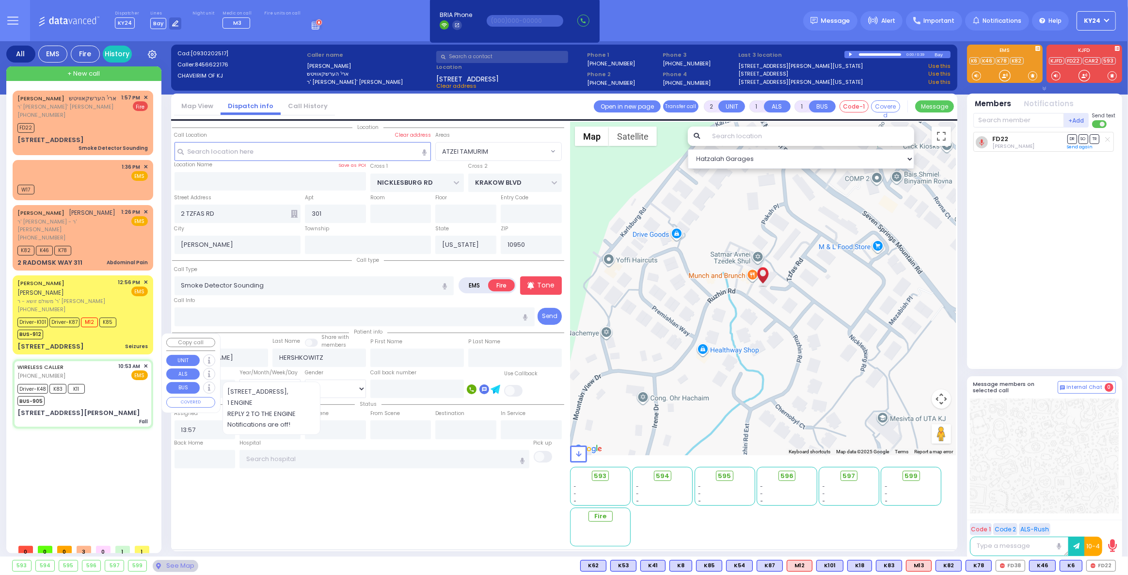
type input "6"
select select
type input "Fall"
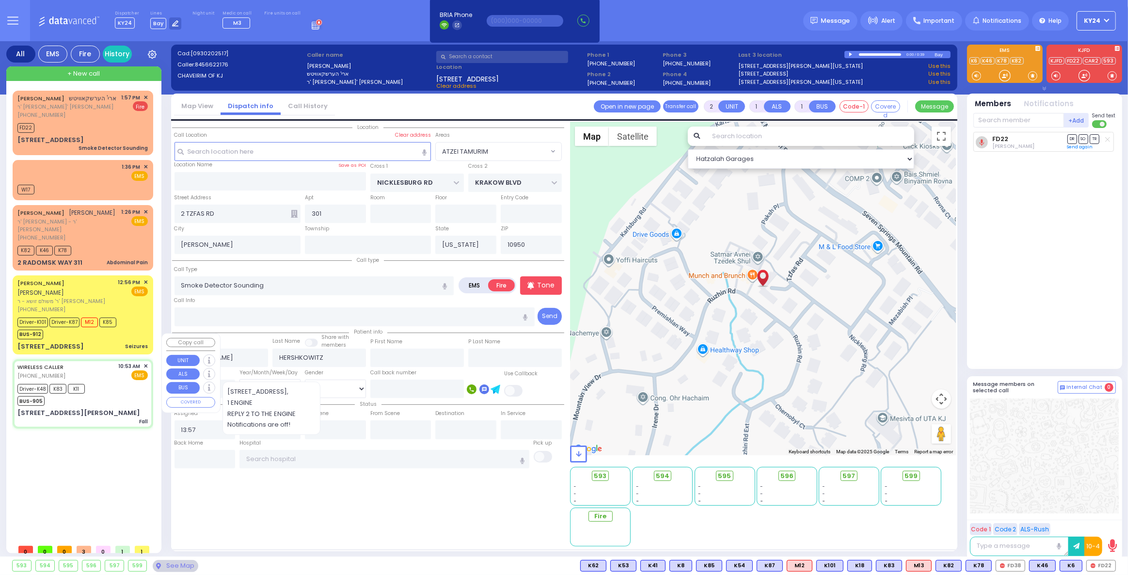
radio input "true"
type input "Sarah"
type input "Klein"
type input "2"
select select "Month"
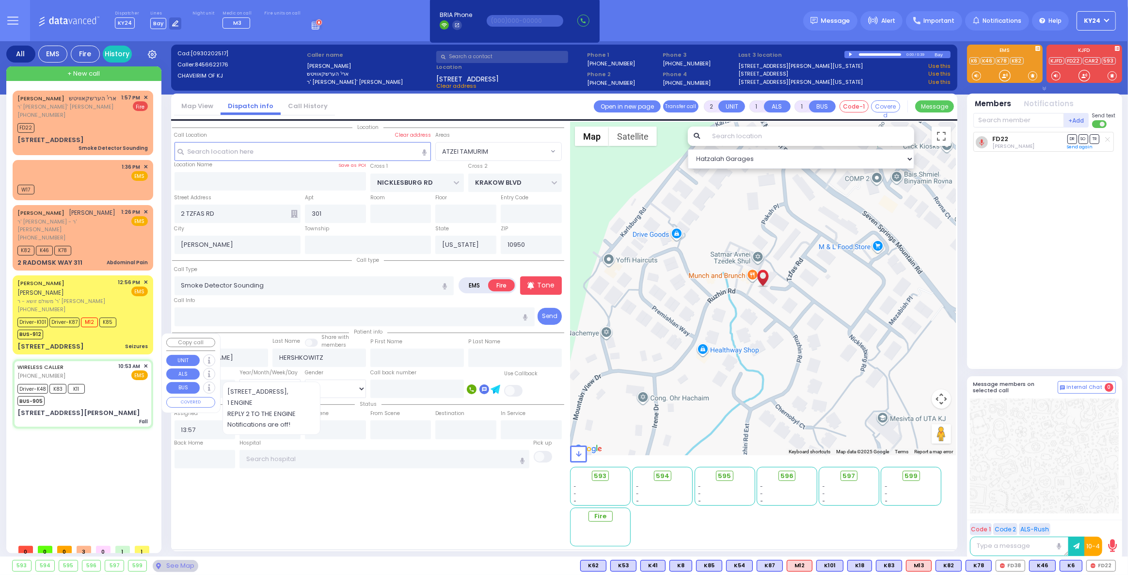
select select "[DEMOGRAPHIC_DATA]"
type input "10:53"
type input "10:55"
type input "10:57"
type input "11:25"
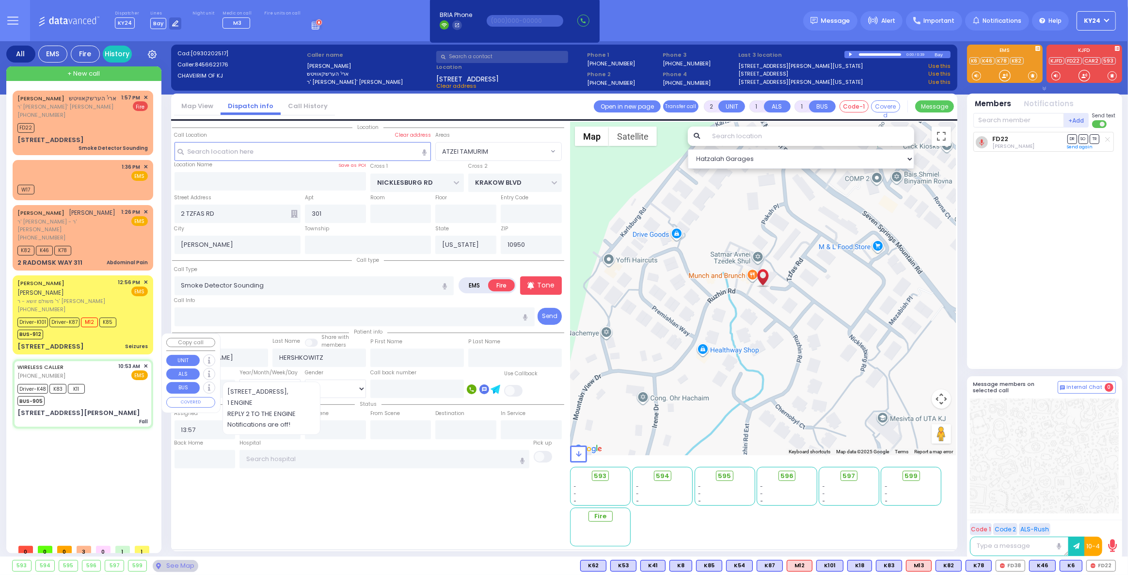
type input "12:00"
type input "12:20"
type input "Hackensack University Medical Center 30 Essex Street Hackensack"
type input "VANDERBILT DR"
type input "[STREET_ADDRESS][PERSON_NAME]"
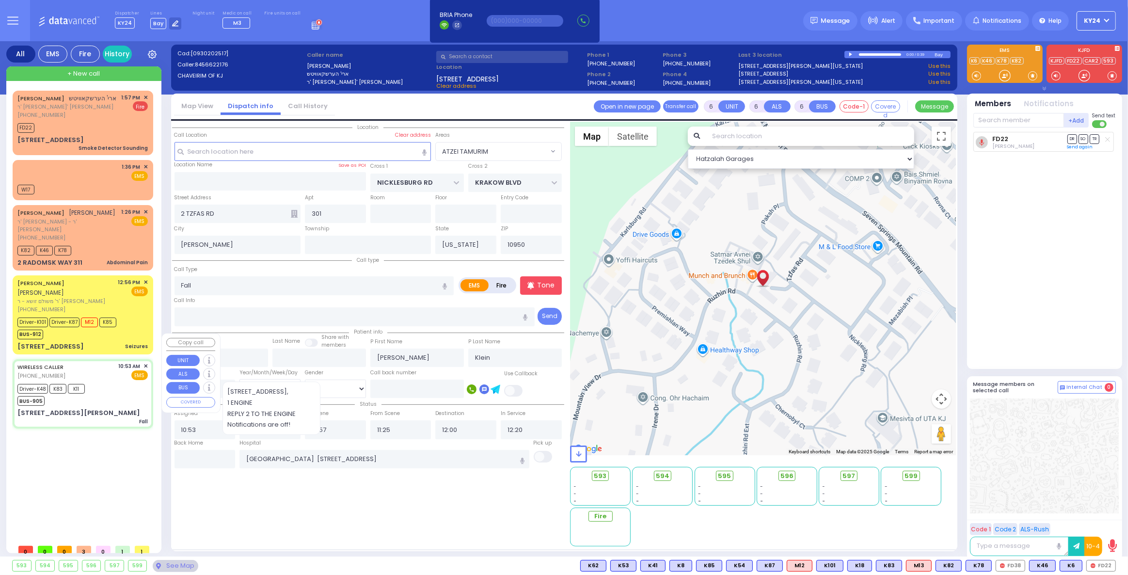
type input "Woodbury"
type input "10930"
select select "[GEOGRAPHIC_DATA]"
select select "Hatzalah Garages"
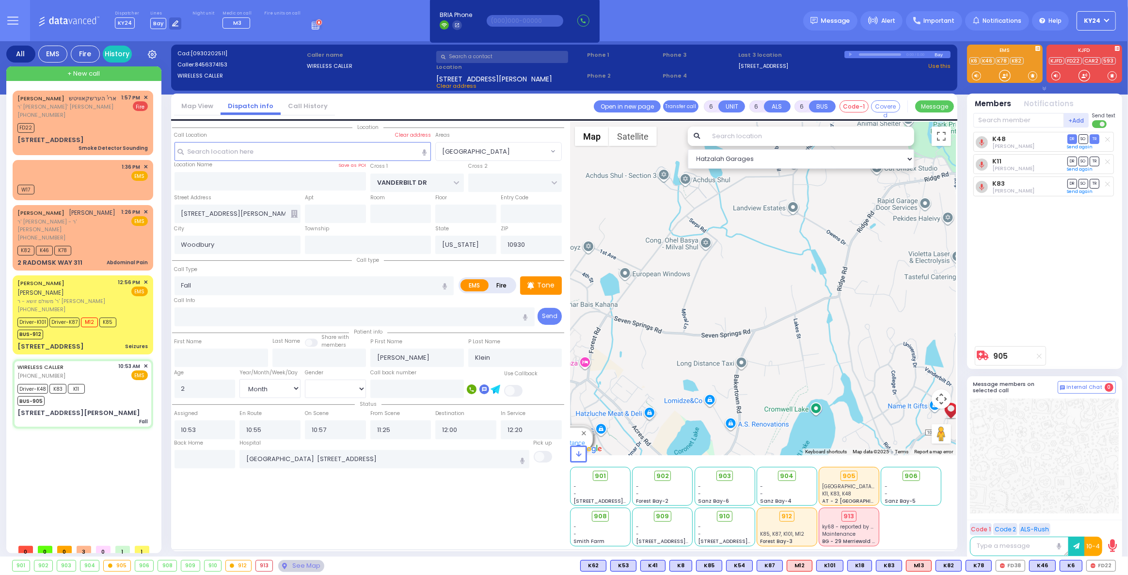
drag, startPoint x: 740, startPoint y: 279, endPoint x: 808, endPoint y: 291, distance: 69.5
click at [808, 292] on div "905 Calculate distance 594 Calculate distance 595 Calculate distance 596 Calcul…" at bounding box center [763, 288] width 386 height 333
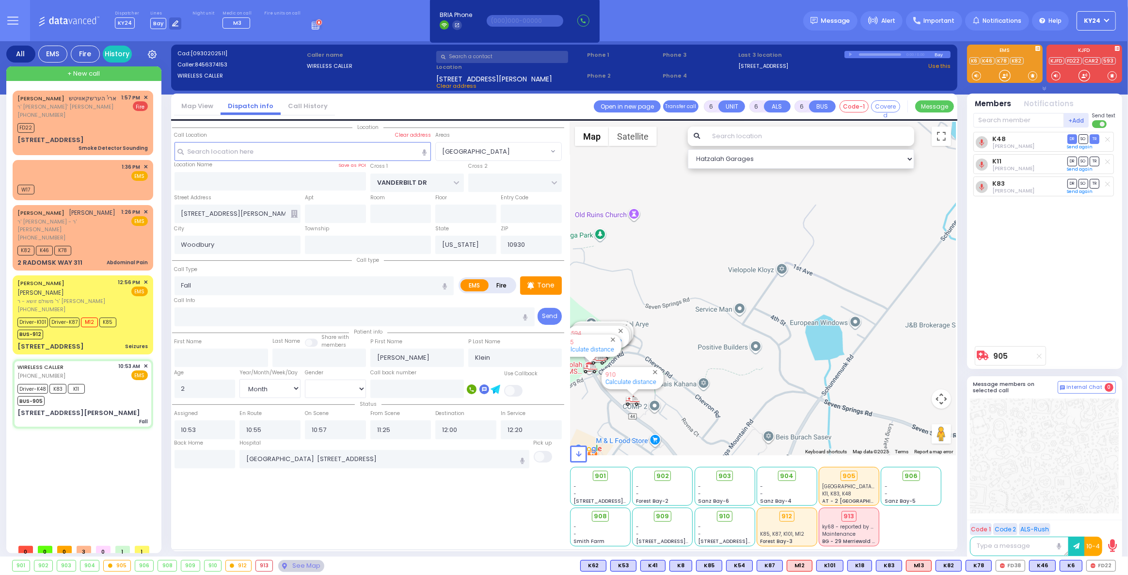
drag, startPoint x: 772, startPoint y: 283, endPoint x: 806, endPoint y: 266, distance: 38.4
click at [794, 272] on div "905 Calculate distance 594 Calculate distance 595 Calculate distance 596 Calcul…" at bounding box center [763, 288] width 386 height 333
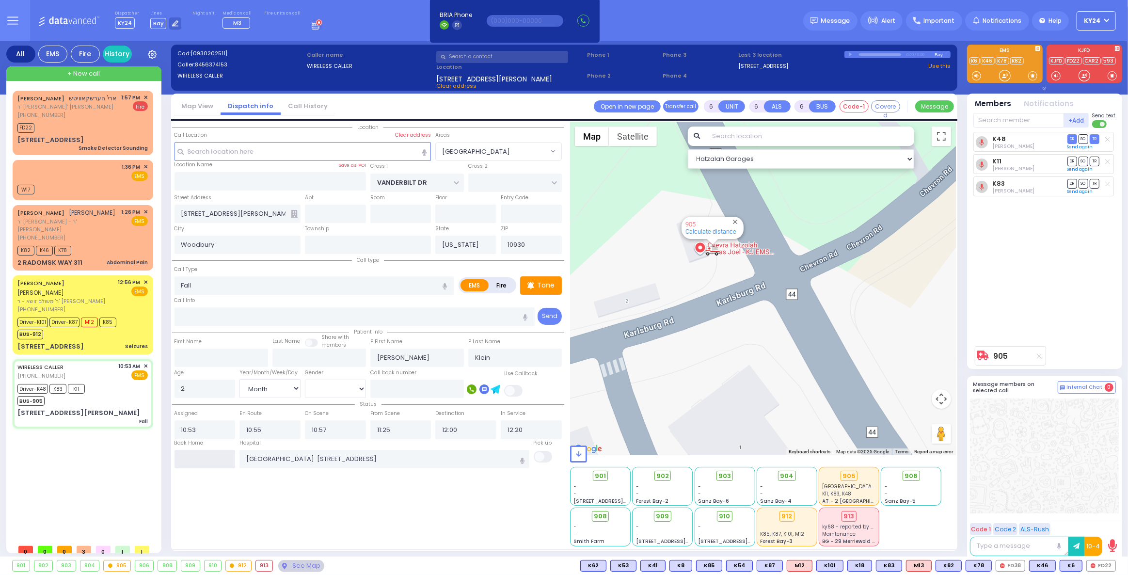
click at [211, 462] on input "text" at bounding box center [204, 459] width 61 height 18
type input "14:01"
select select
radio input "true"
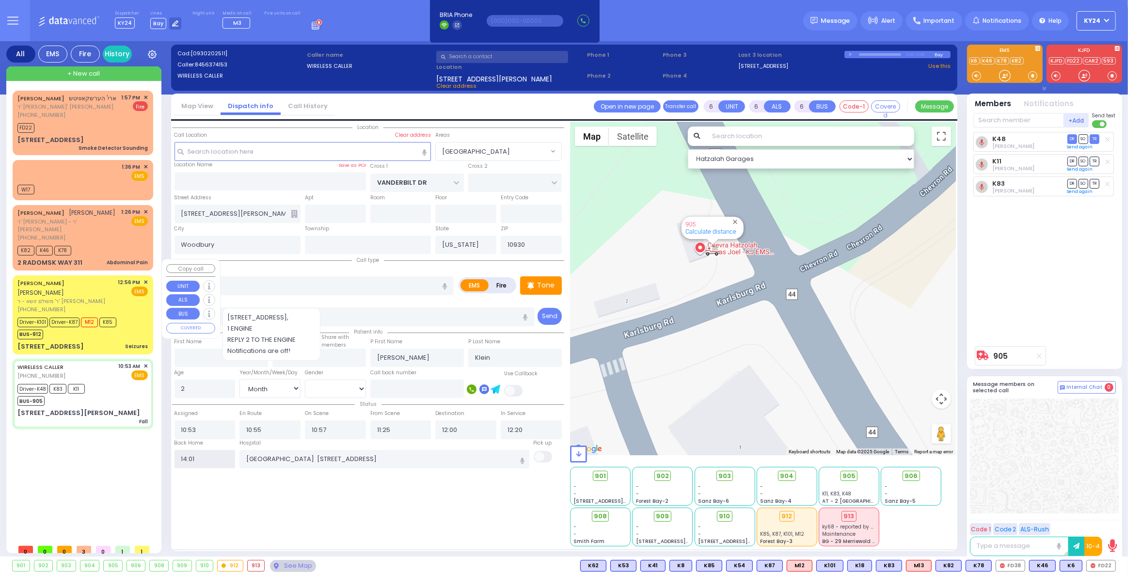
select select
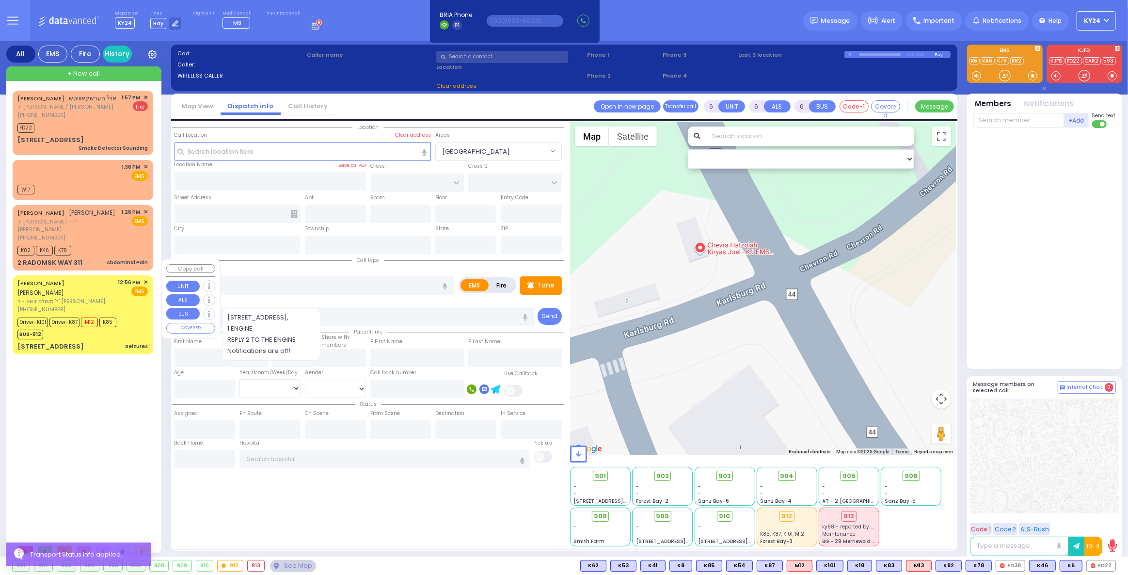
click at [105, 342] on div "73 BAKERTOWN RD 102 Seizures" at bounding box center [82, 347] width 130 height 10
select select
type input "Seizures"
radio input "true"
type input "ELUZER"
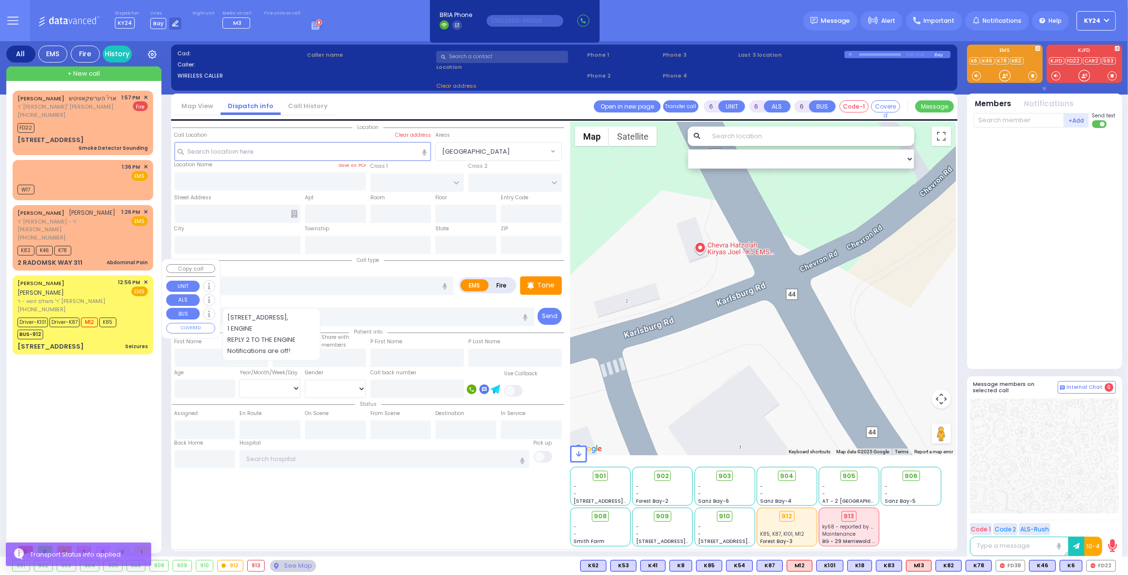
type input "LOWY"
type input "Yitzchok"
type input "Lowy"
type input "1"
select select "Year"
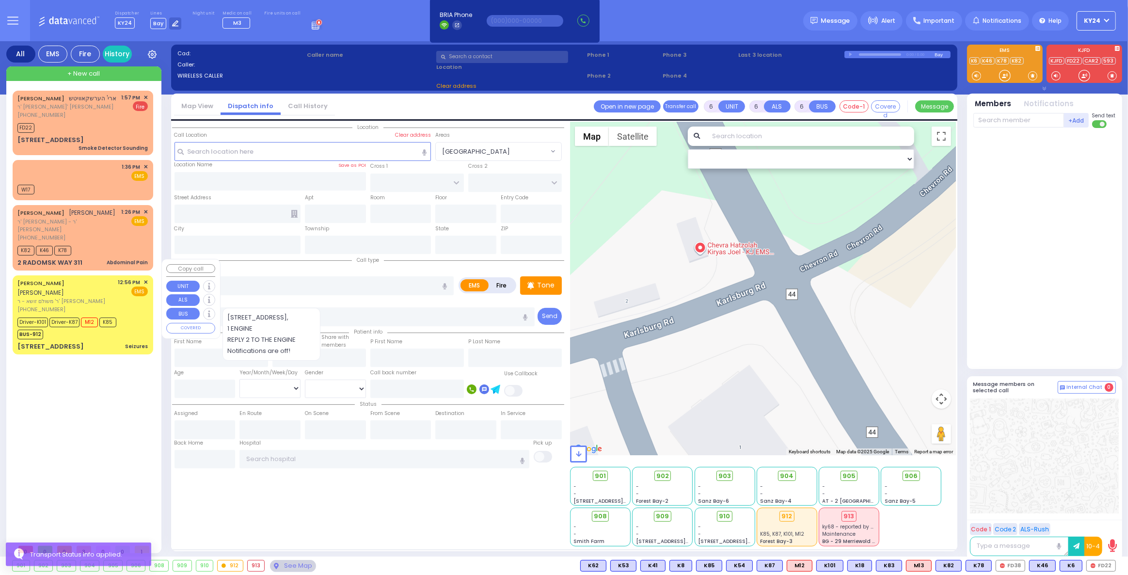
select select "[DEMOGRAPHIC_DATA]"
type input "12:56"
type input "12:57"
type input "12:58"
type input "13:22"
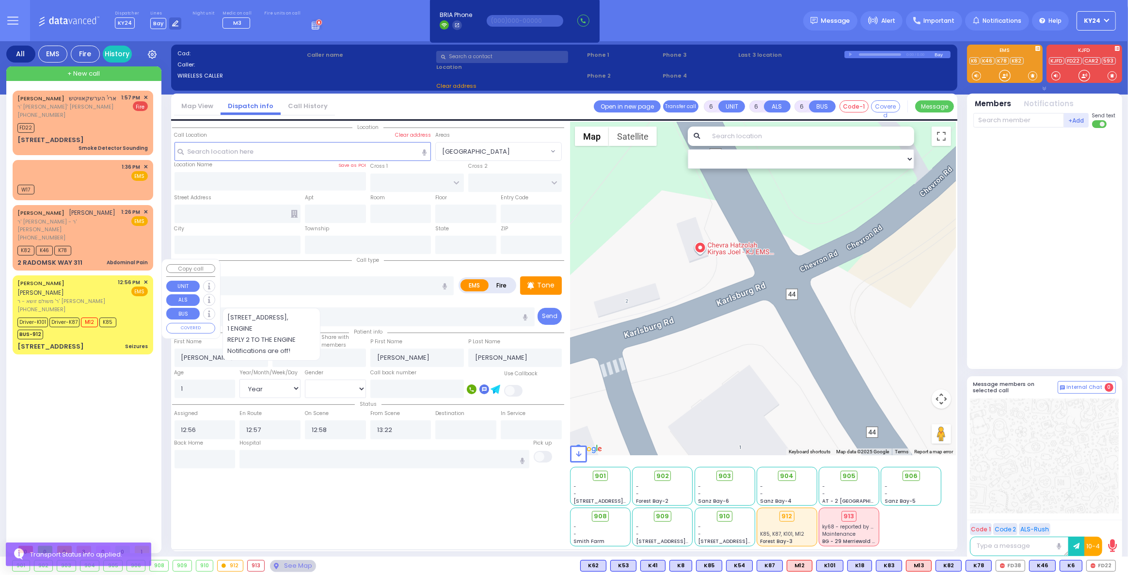
select select "Hatzalah Garages"
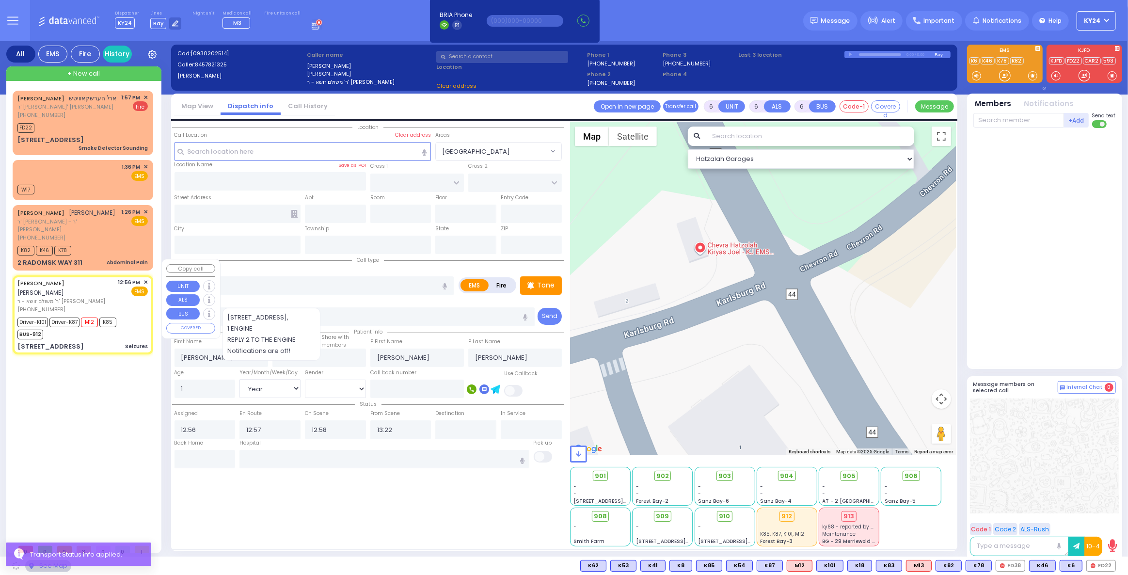
type input "DINEV RD"
type input "HAMASPIK WAY"
type input "73 BAKERTOWN RD"
type input "102"
type input "Kiryas Joel"
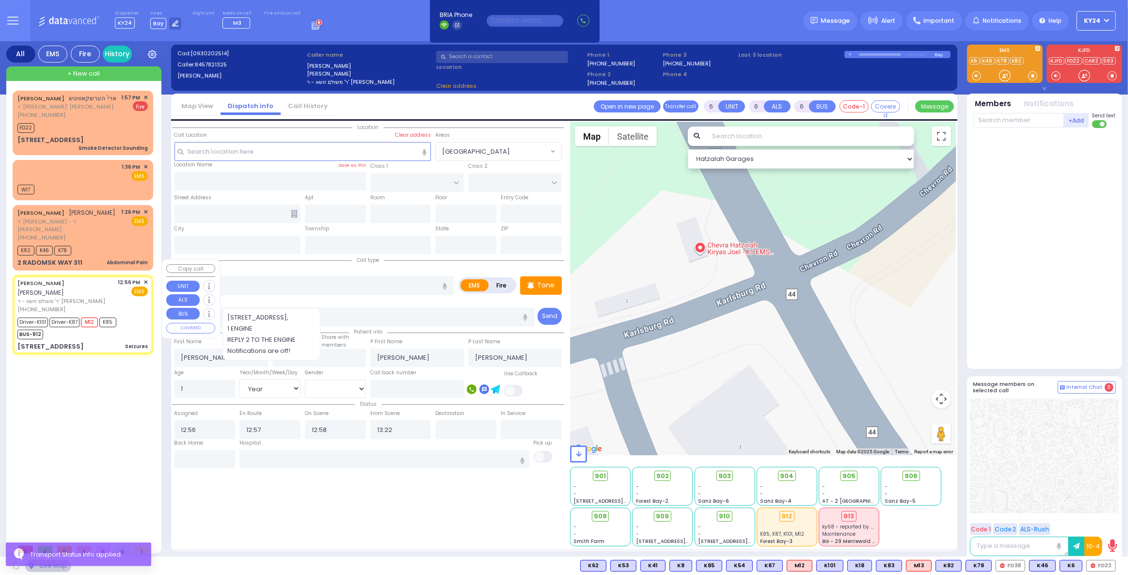
type input "[US_STATE]"
type input "10950"
select select "BEIRECH MOSHE"
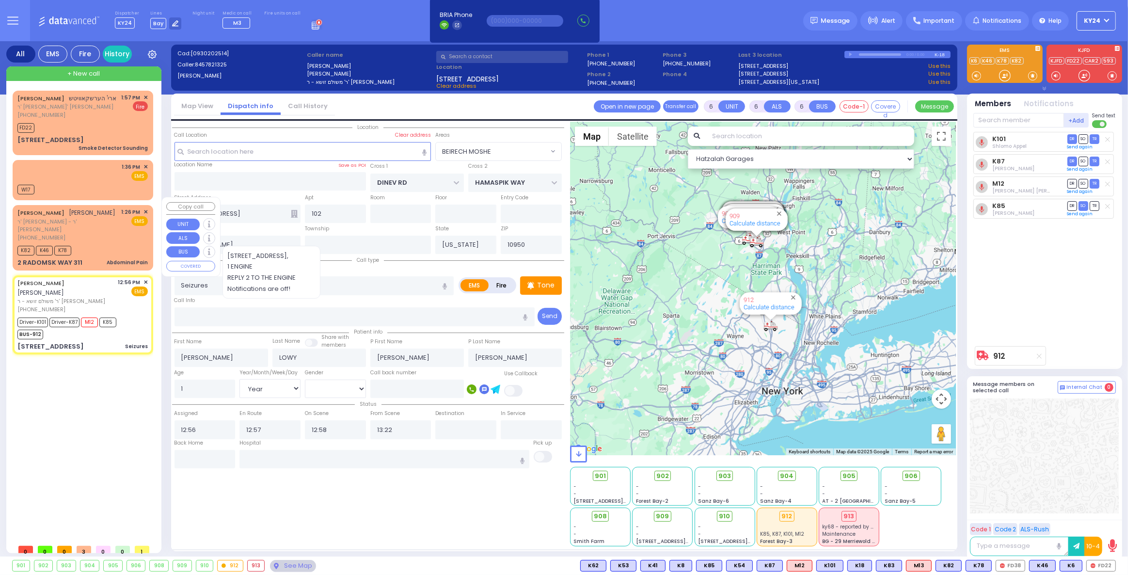
click at [126, 243] on div "K82 K46 K78" at bounding box center [82, 249] width 130 height 12
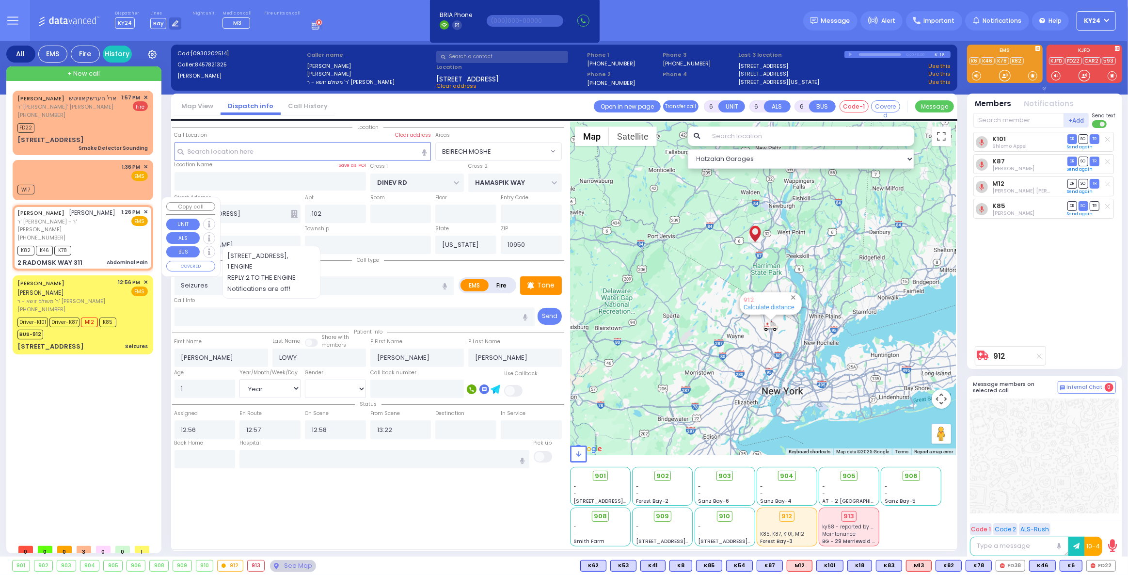
type input "1"
type input "0"
type input "1"
select select
type input "Abdominal Pain"
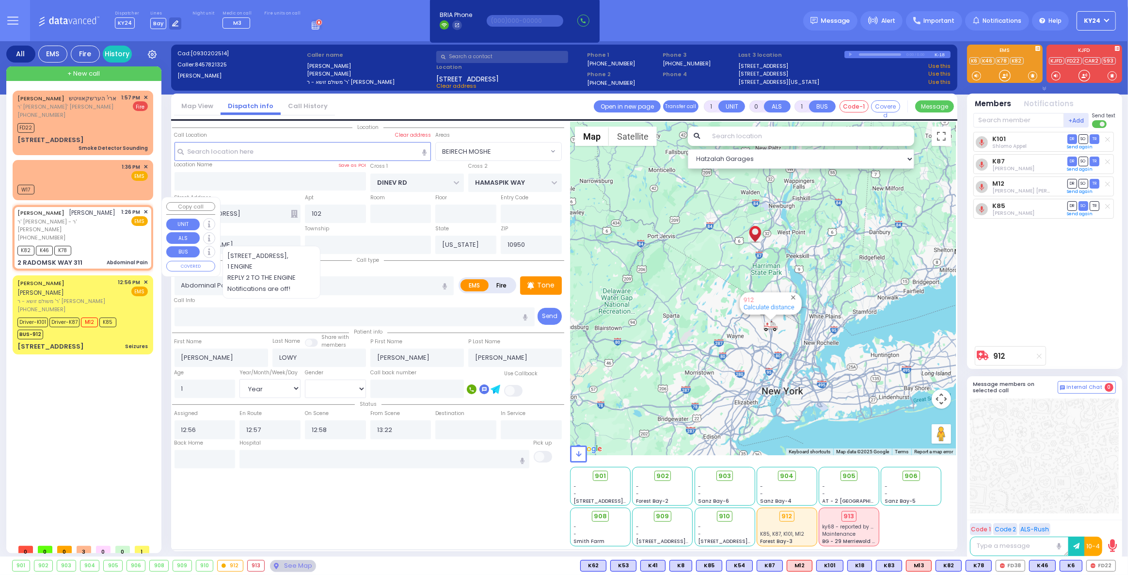
radio input "true"
type input "[PERSON_NAME]"
type input "DEUTSCH"
type input "35"
select select "Year"
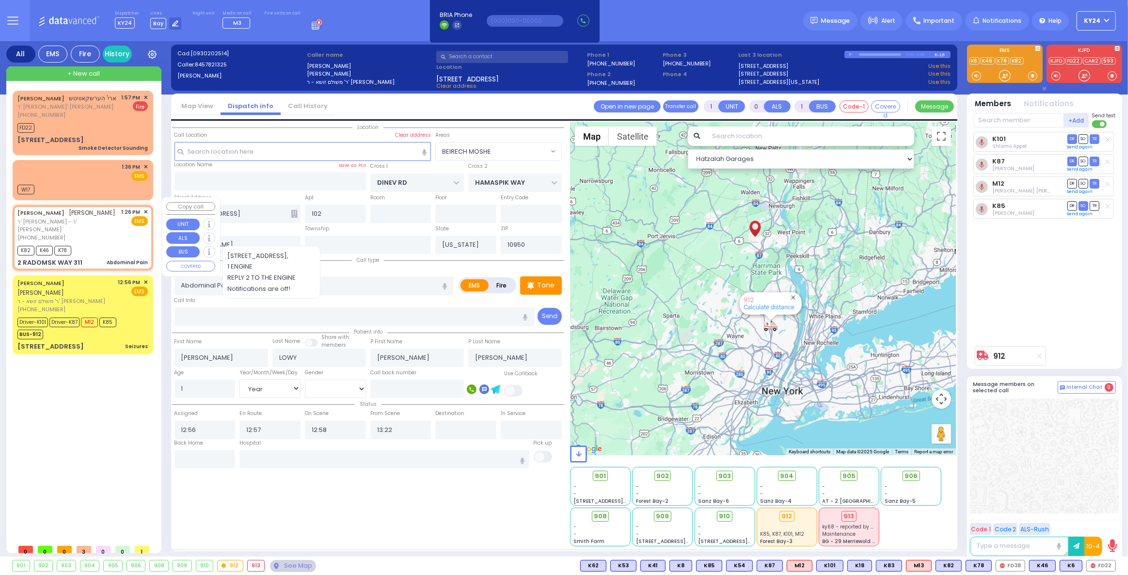
select select "[DEMOGRAPHIC_DATA]"
type input "13:26"
type input "13:27"
type input "RADOMSK WAY"
type input "NICKLESBURG RD"
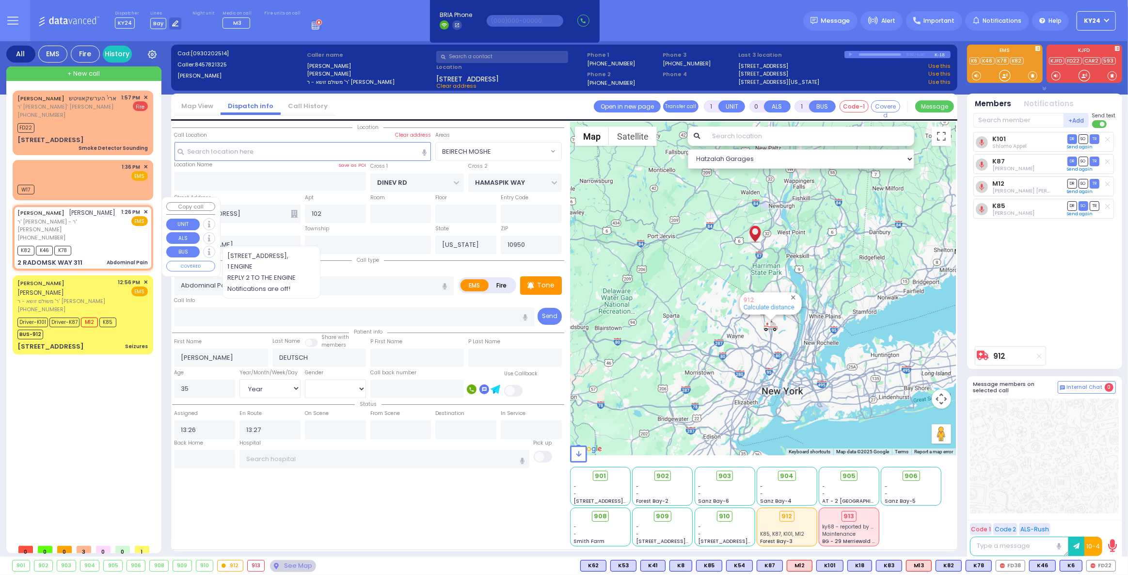
type input "2 RADOMSK WAY"
type input "311"
type input "Monroe"
select select "SECTION 5"
select select "Hatzalah Garages"
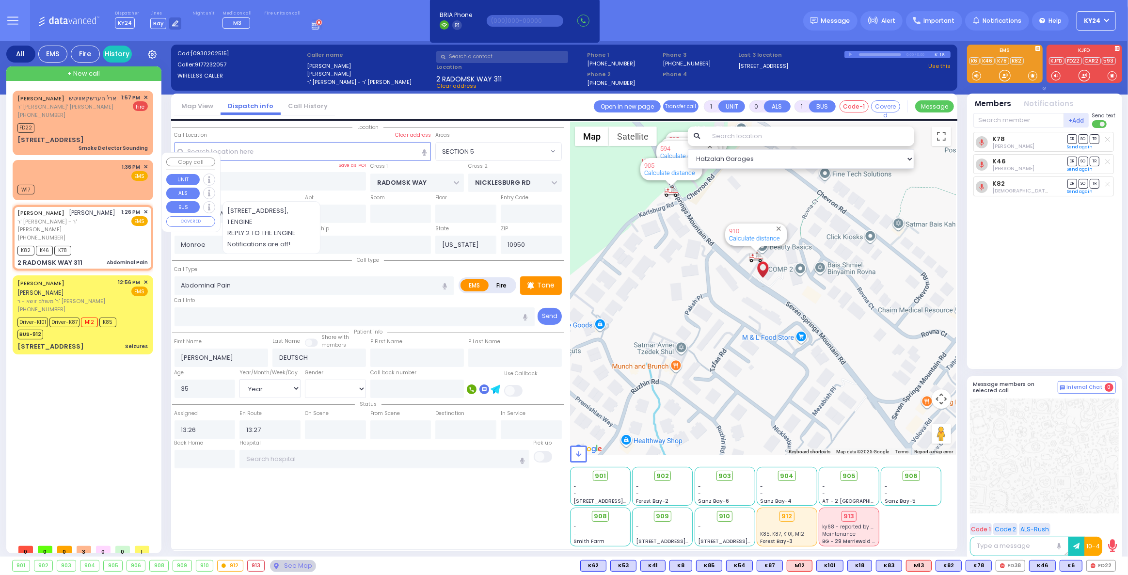
click at [89, 172] on div "1:36 PM ✕ EMS" at bounding box center [82, 172] width 130 height 18
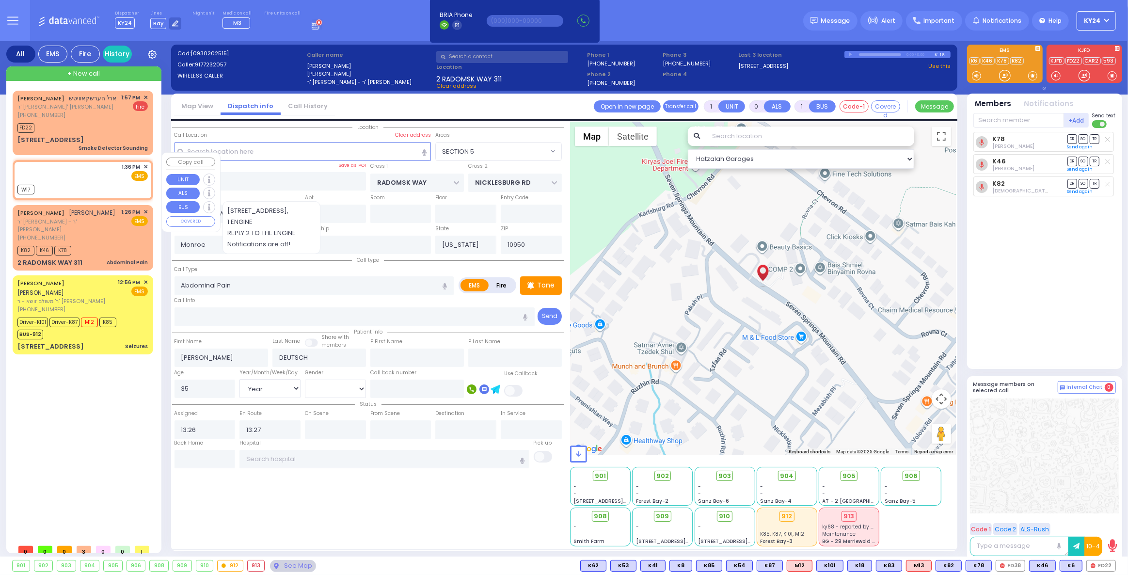
type input "2"
type input "1"
select select
radio input "true"
select select
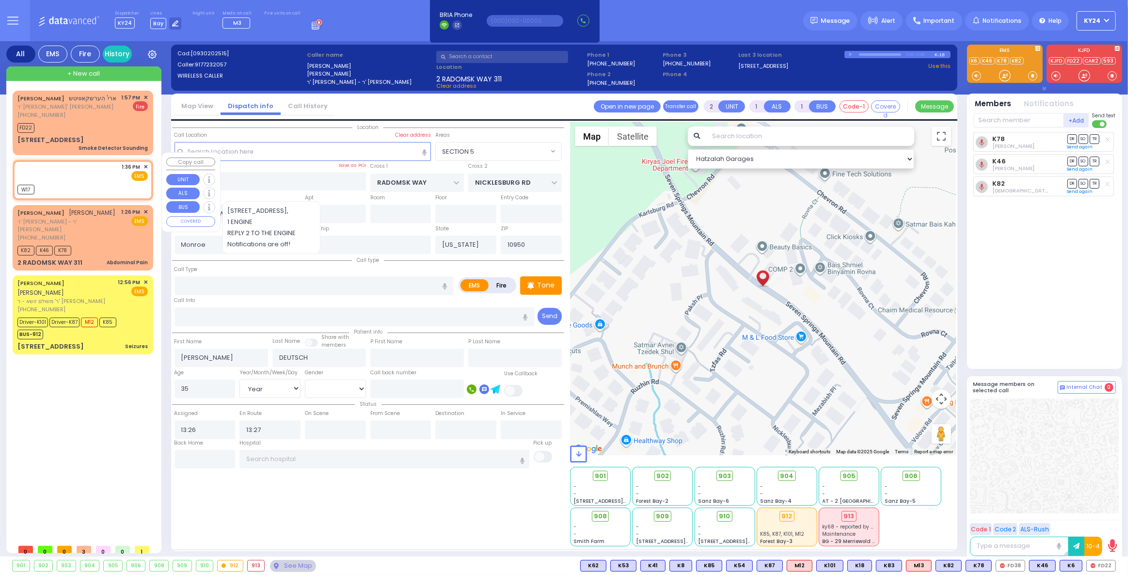
select select
type input "13:36"
select select "Hatzalah Garages"
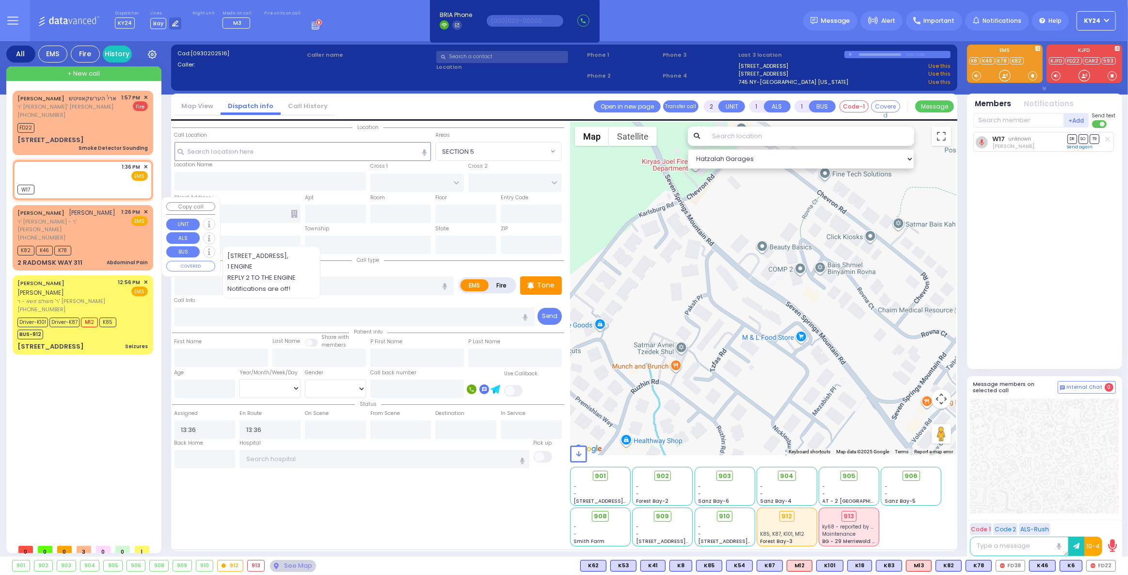
click at [85, 218] on span "ר' [PERSON_NAME] - ר' [PERSON_NAME]" at bounding box center [67, 226] width 101 height 16
type input "1"
type input "0"
select select
type input "Abdominal Pain"
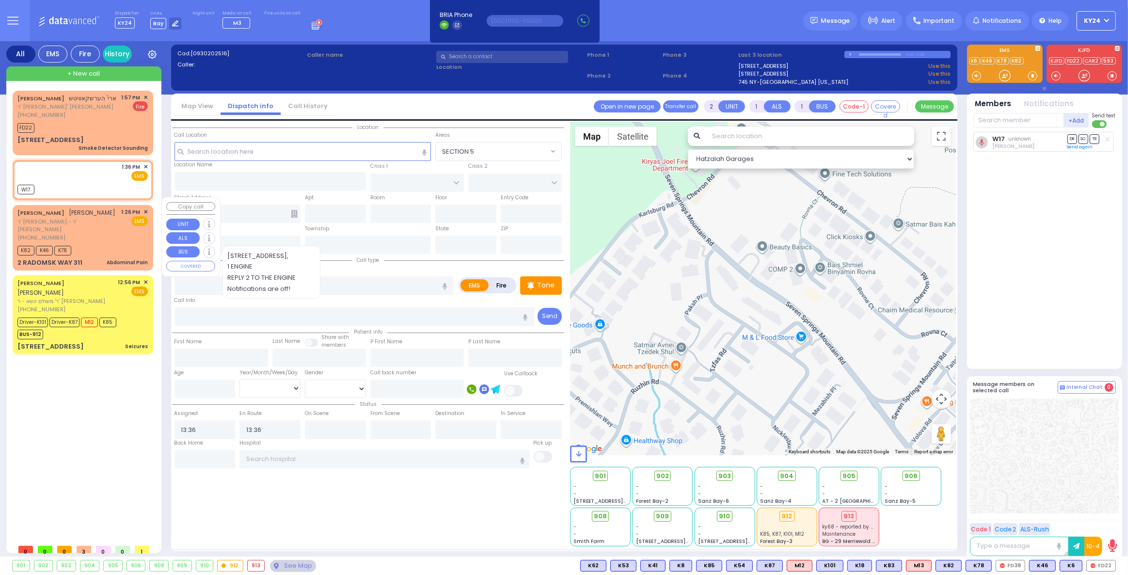
radio input "true"
type input "[PERSON_NAME]"
type input "DEUTSCH"
type input "35"
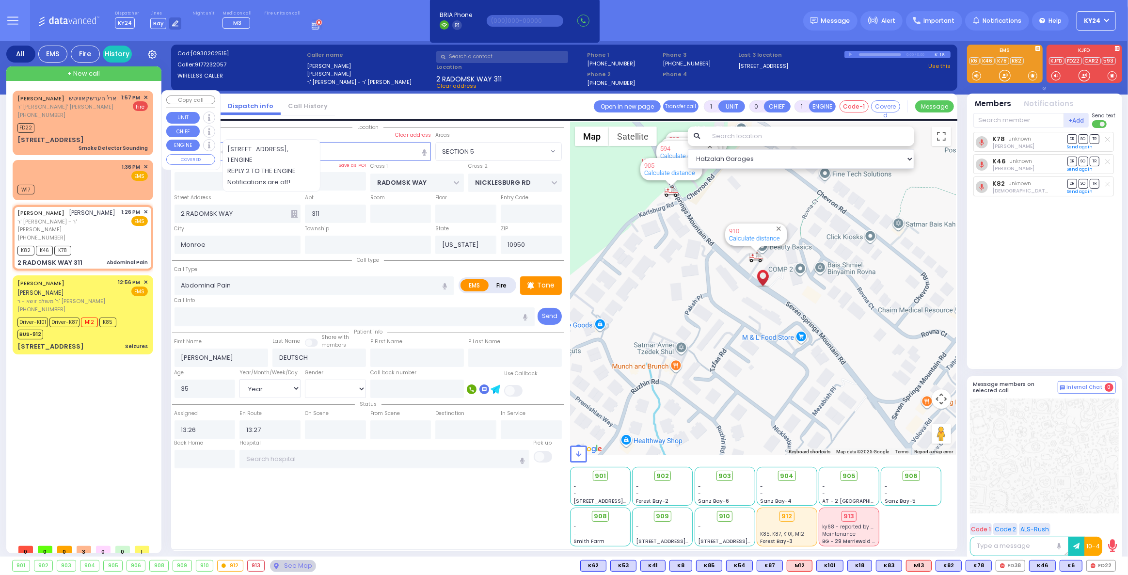
click at [95, 123] on div "FD22" at bounding box center [82, 127] width 130 height 12
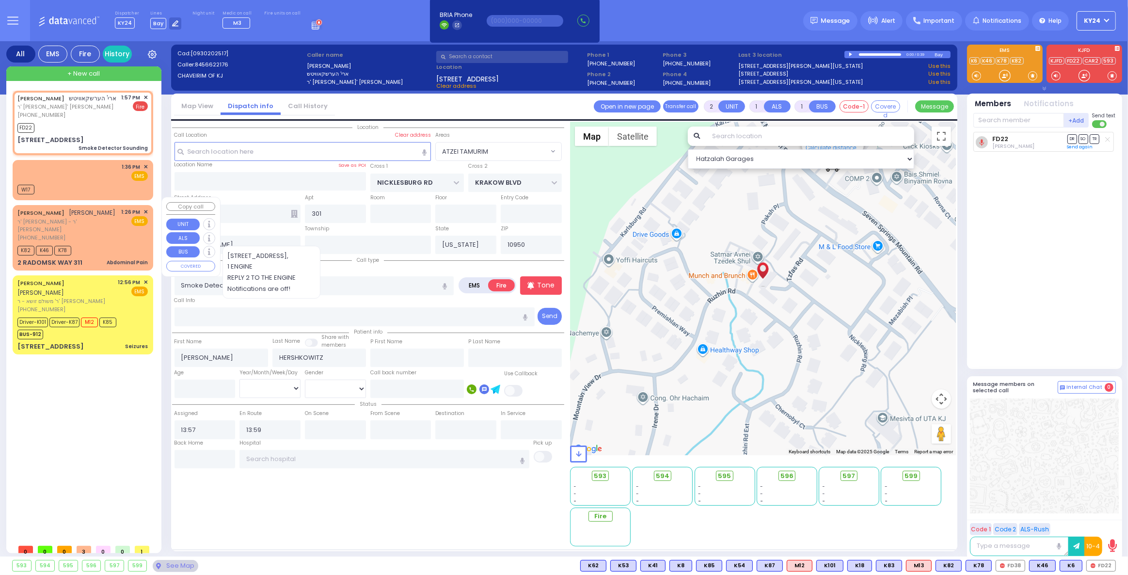
click at [109, 243] on div "K82 K46 K78" at bounding box center [82, 249] width 130 height 12
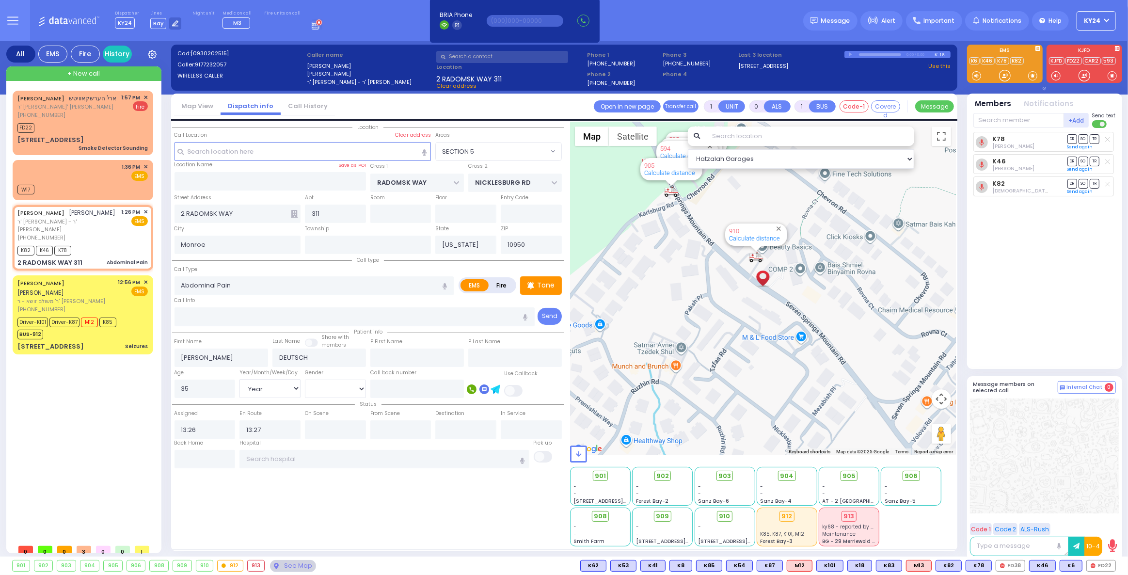
click at [723, 510] on div "910 - - 214 Nininger Rd" at bounding box center [725, 527] width 60 height 38
click at [723, 512] on div "910" at bounding box center [724, 516] width 23 height 11
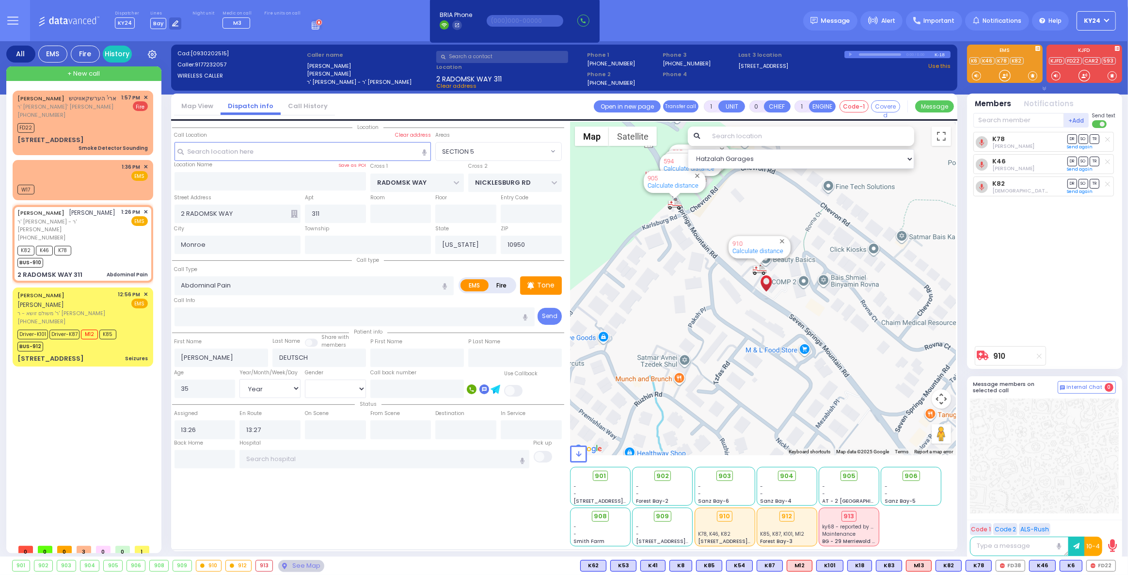
click at [1107, 21] on button "KY24" at bounding box center [1095, 20] width 39 height 19
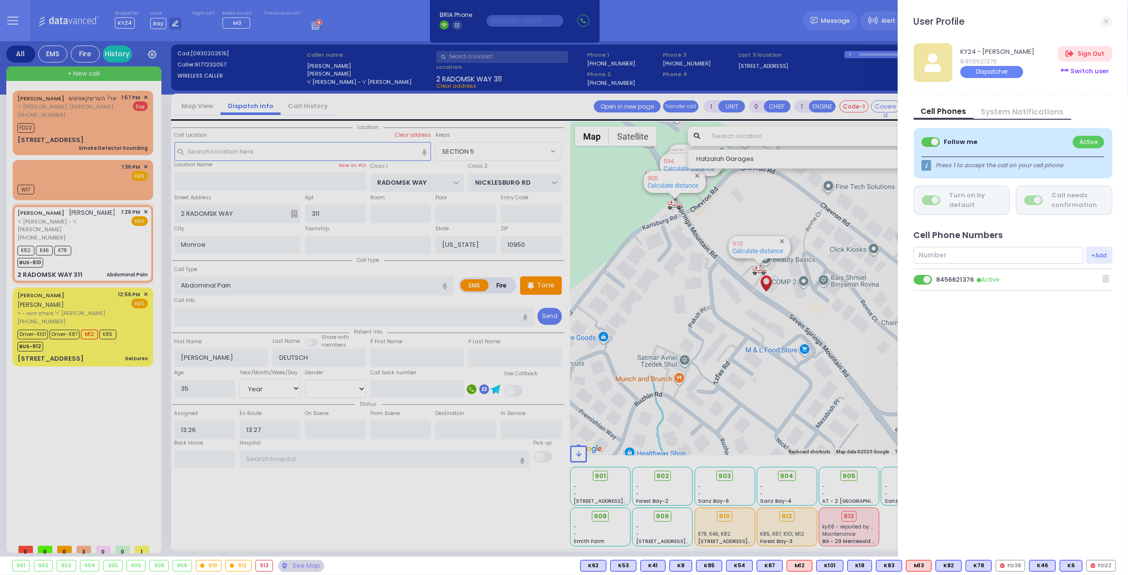
click at [1088, 68] on div "Switch user" at bounding box center [1085, 71] width 54 height 16
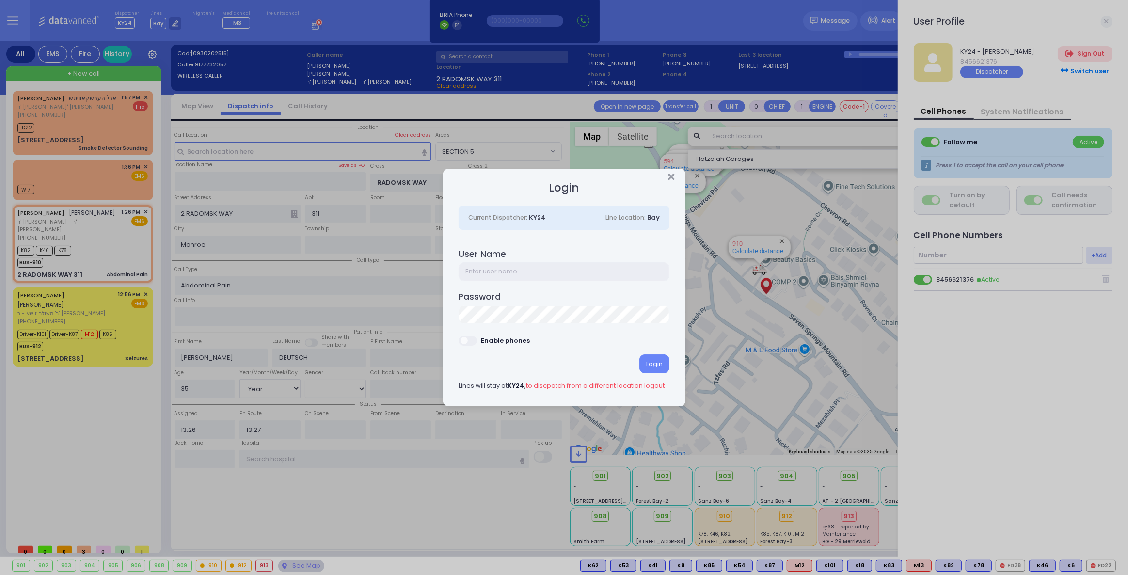
click at [477, 274] on input "text" at bounding box center [564, 271] width 211 height 18
click at [650, 365] on div "Login" at bounding box center [654, 363] width 30 height 18
